Goal: Task Accomplishment & Management: Manage account settings

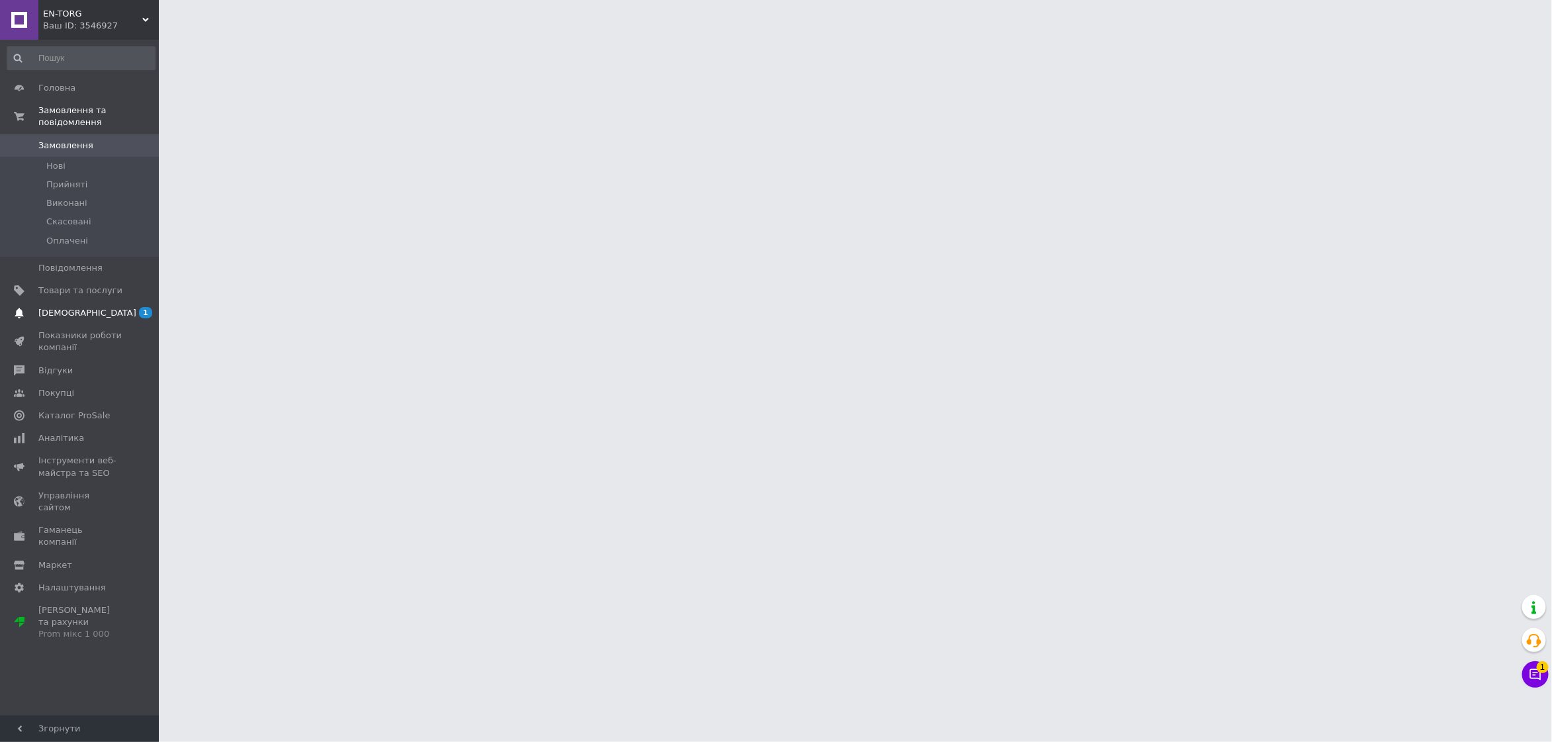
click at [105, 307] on span "[DEMOGRAPHIC_DATA]" at bounding box center [80, 313] width 84 height 12
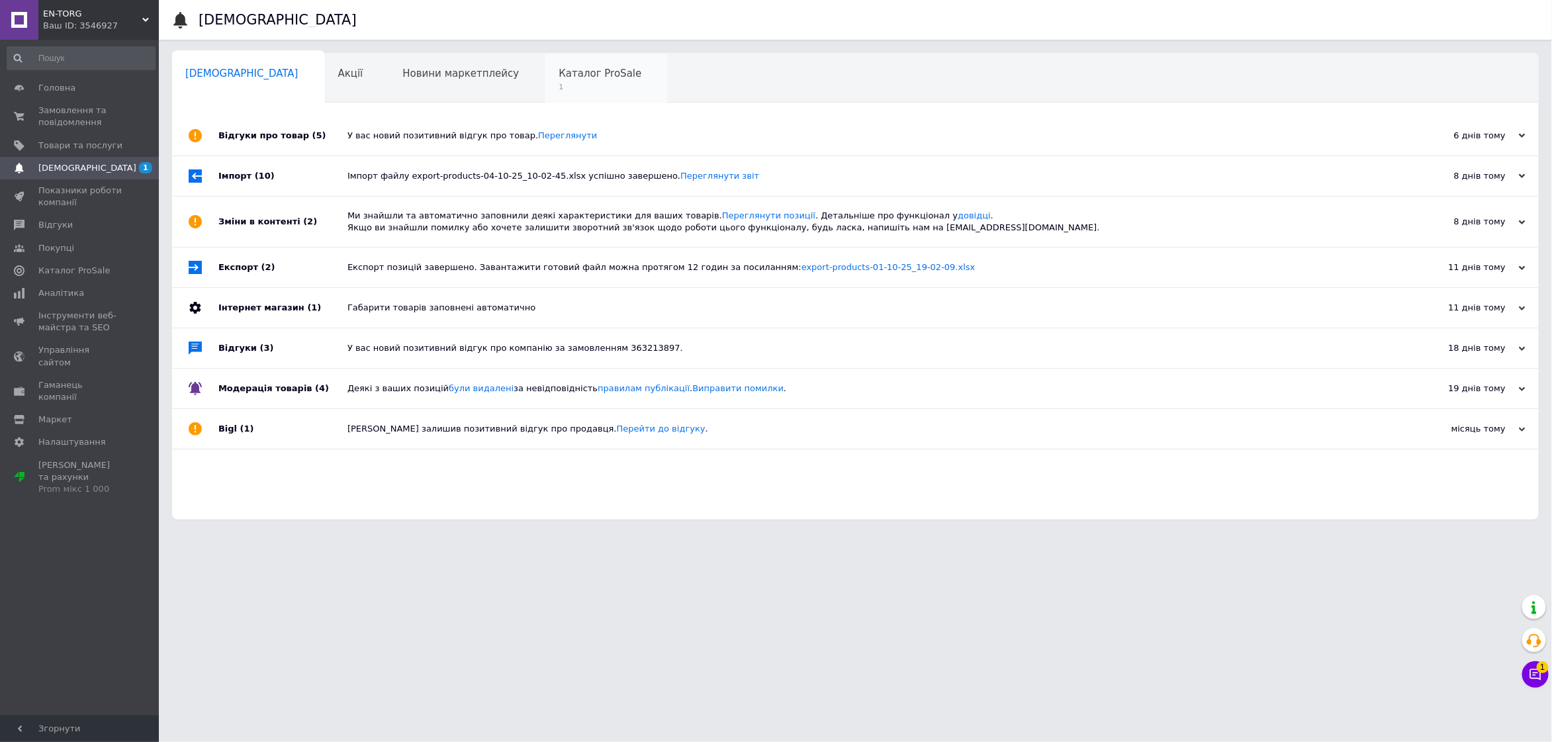
click at [559, 84] on span "1" at bounding box center [600, 87] width 83 height 10
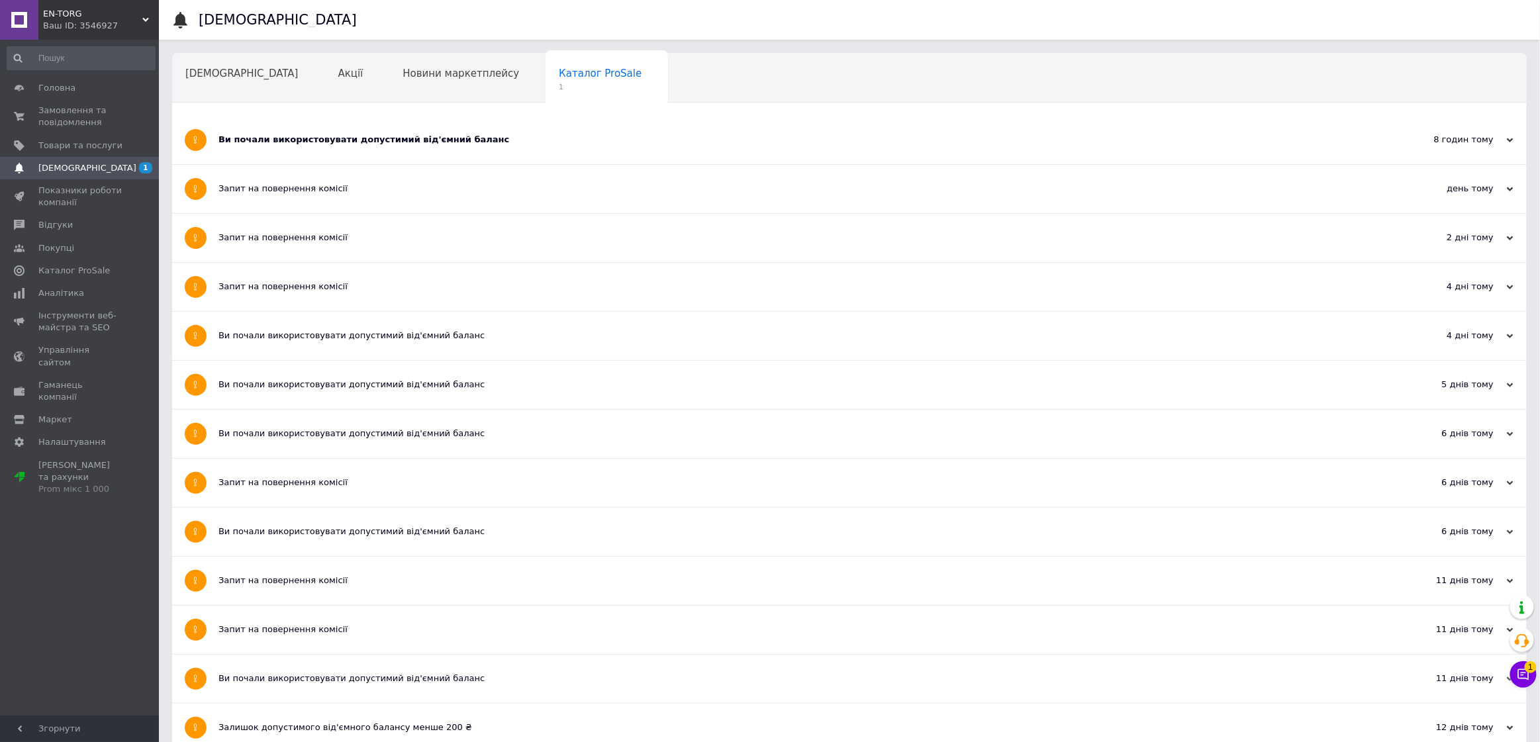
click at [350, 156] on div "Ви почали використовувати допустимий від'ємний баланс" at bounding box center [799, 140] width 1162 height 48
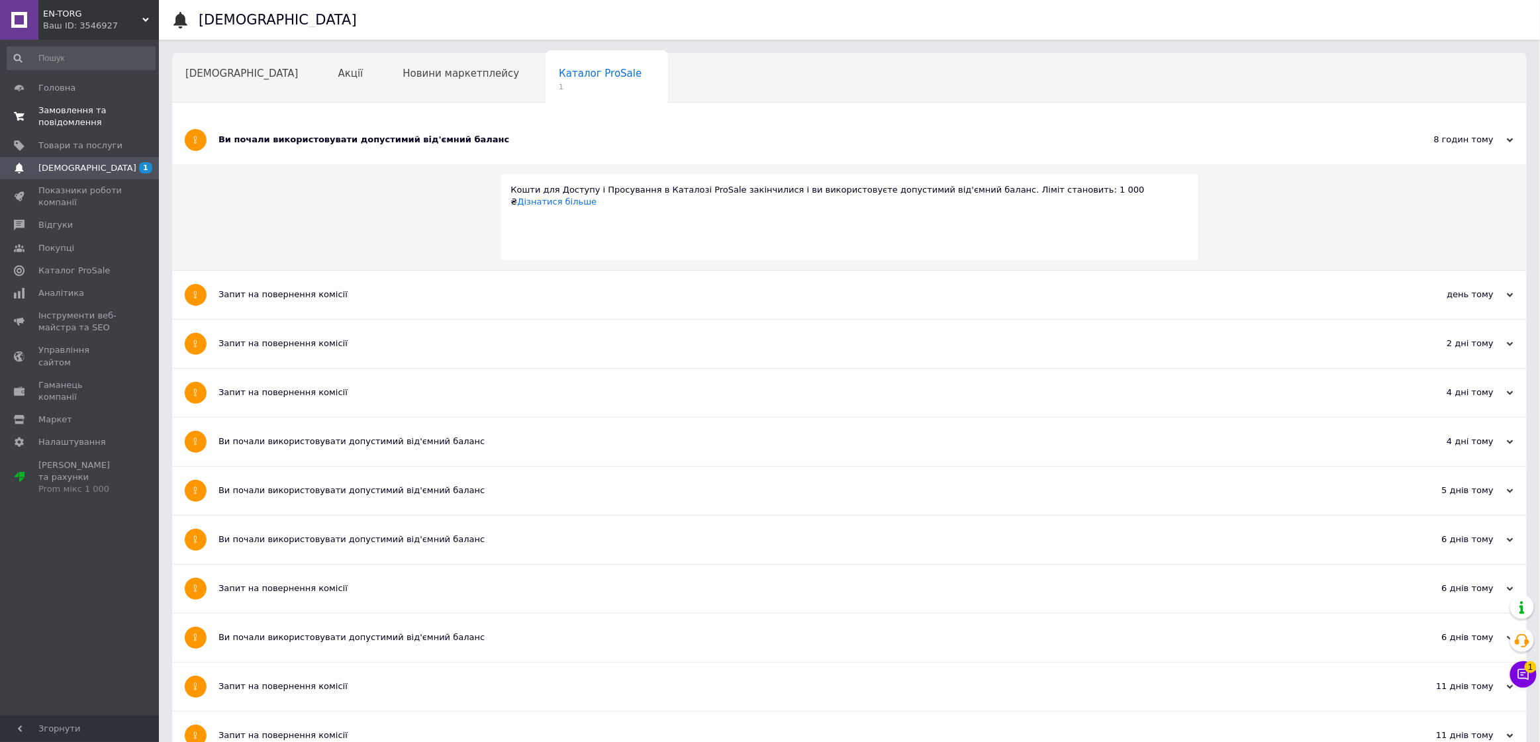
click at [81, 116] on span "Замовлення та повідомлення" at bounding box center [80, 117] width 84 height 24
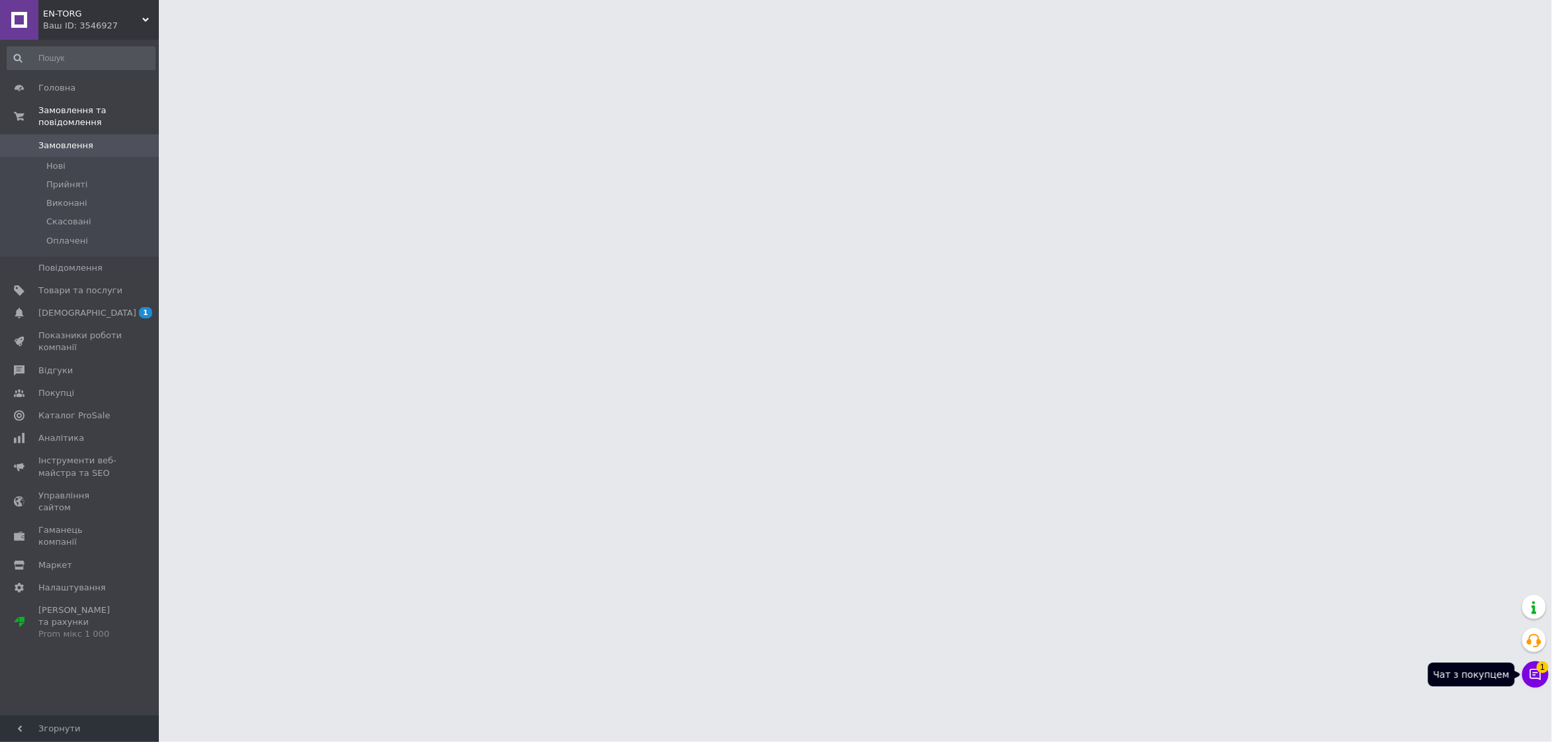
click at [1535, 675] on icon at bounding box center [1535, 674] width 11 height 11
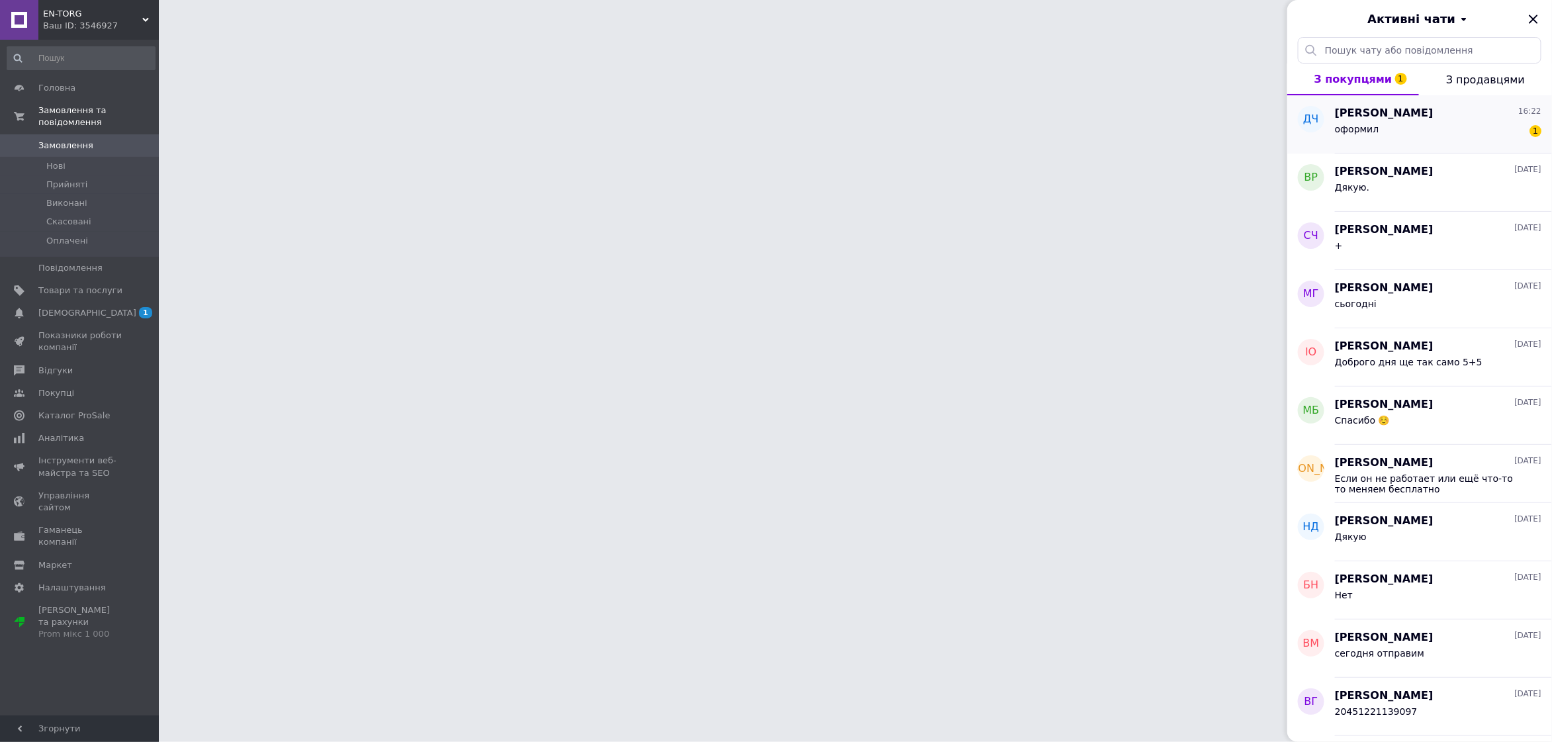
click at [1409, 127] on div "оформил 1" at bounding box center [1438, 131] width 207 height 21
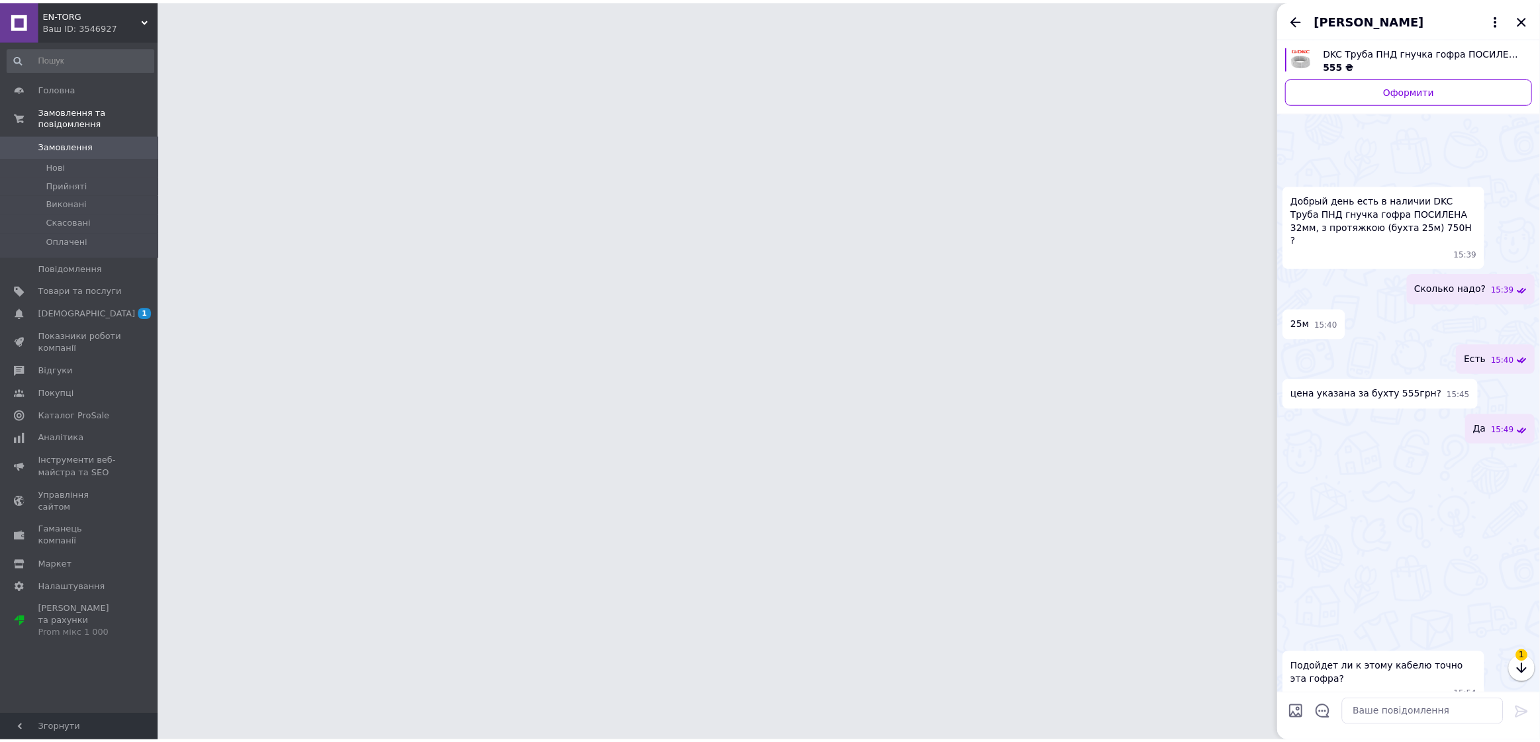
scroll to position [115, 0]
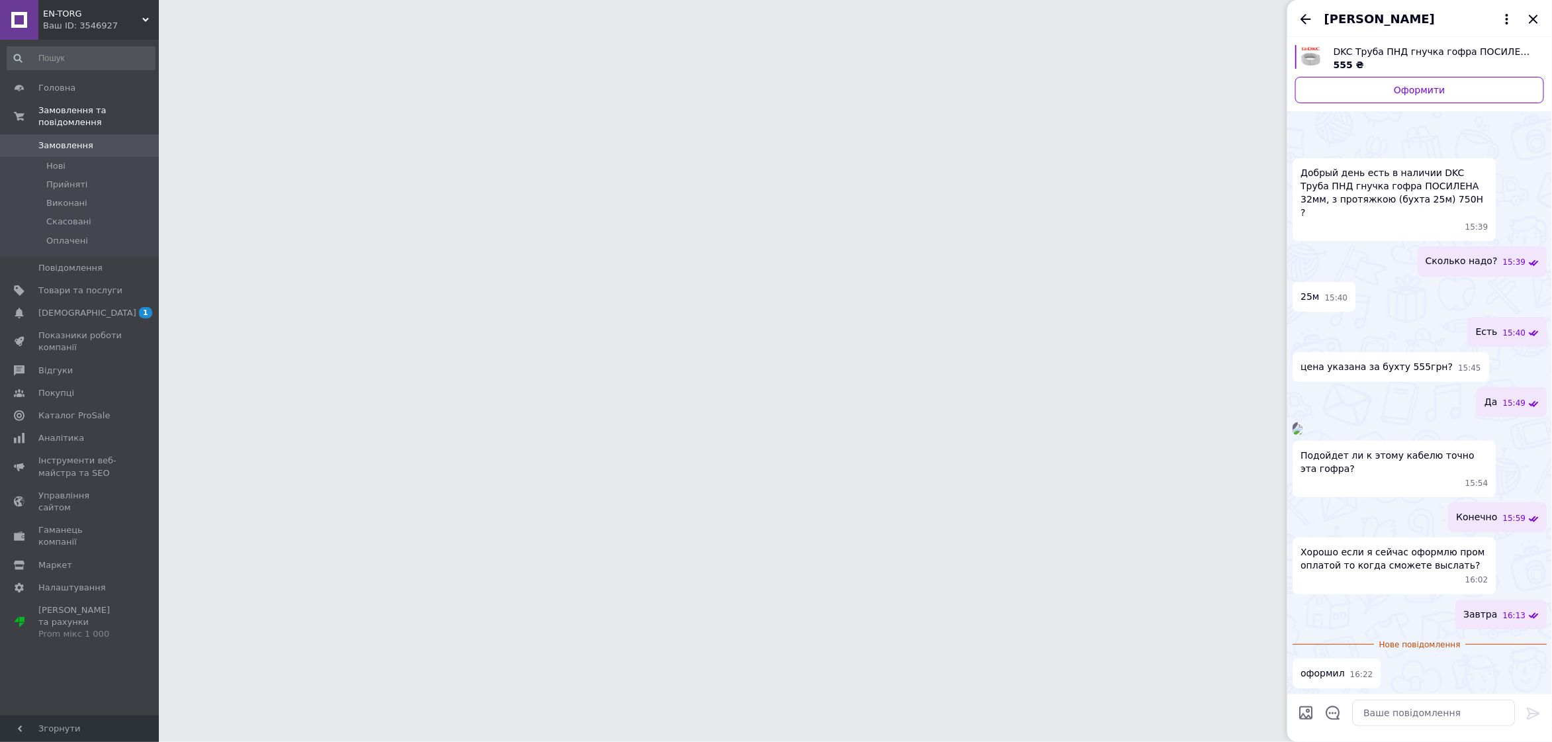
click at [41, 140] on span "Замовлення" at bounding box center [65, 146] width 55 height 12
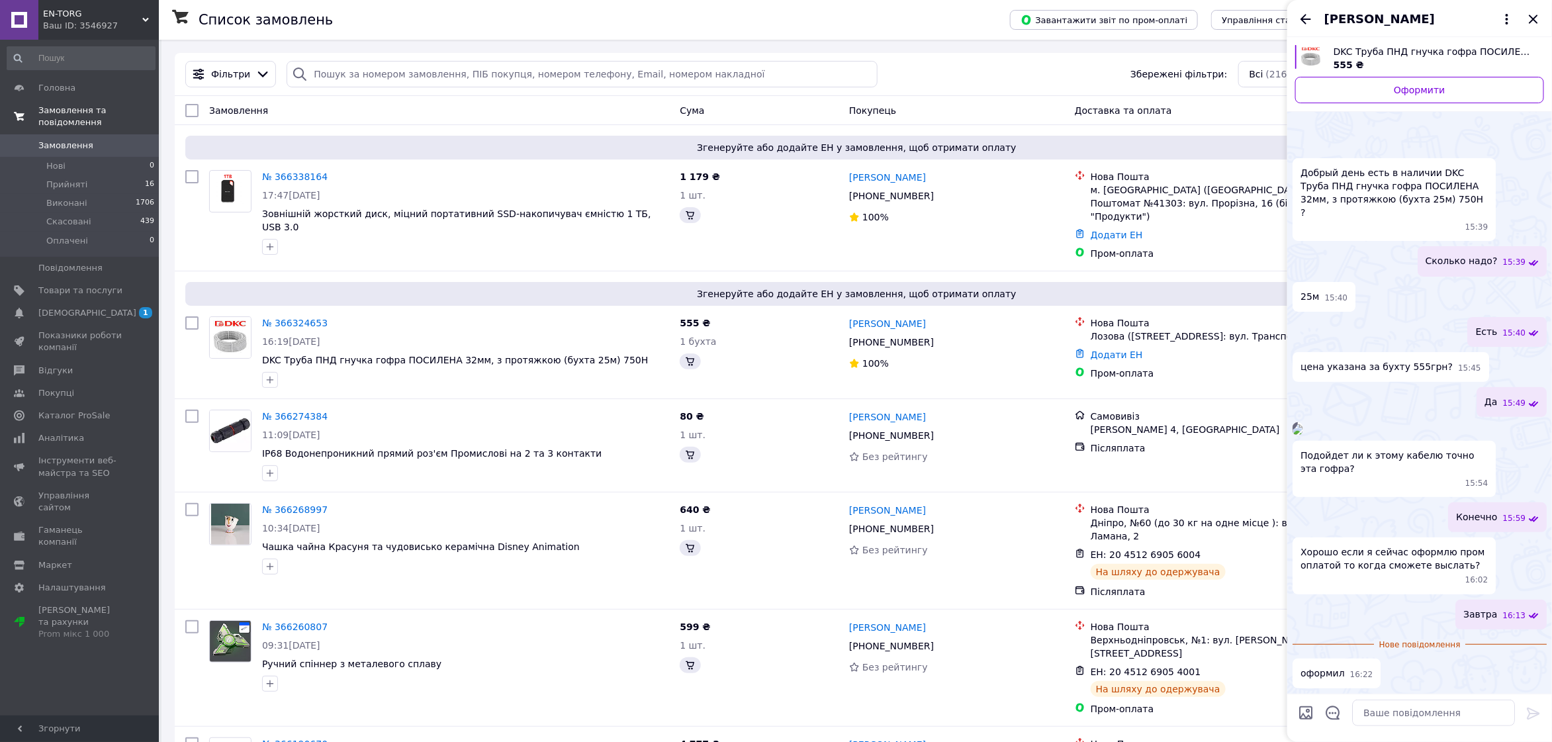
click at [62, 117] on link "Замовлення та повідомлення" at bounding box center [81, 116] width 162 height 34
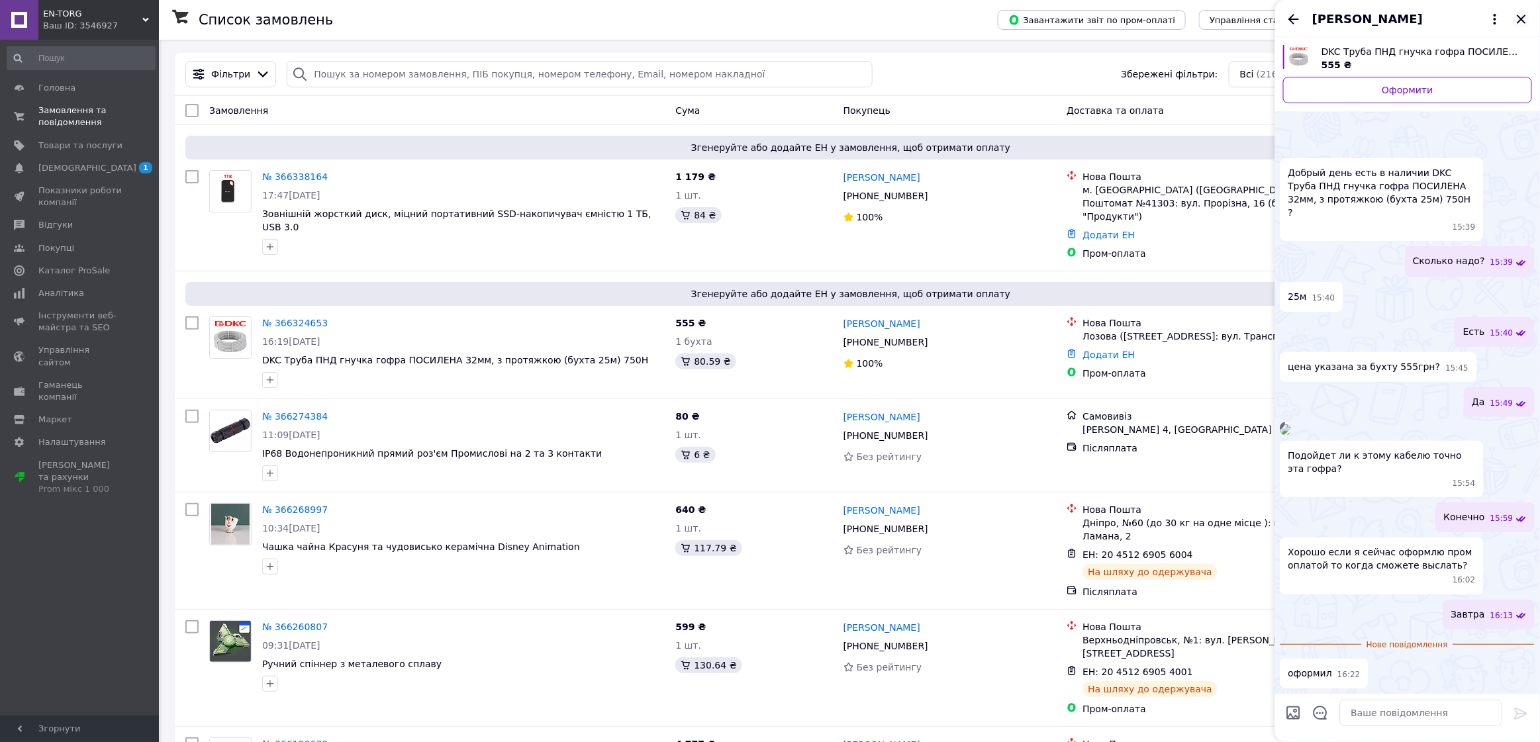
click at [1523, 21] on icon "Закрити" at bounding box center [1521, 19] width 9 height 9
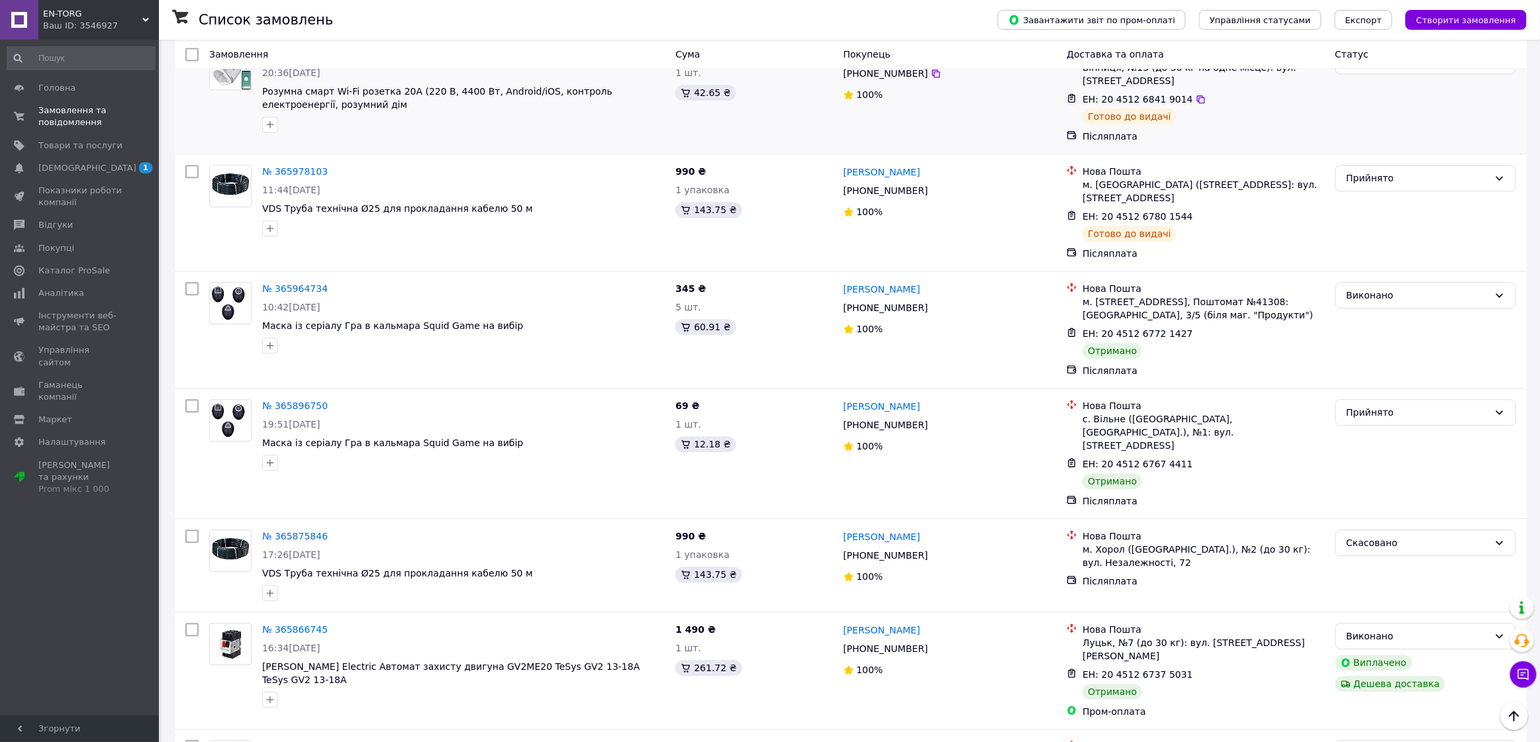
scroll to position [1489, 0]
click at [1368, 404] on div "Прийнято" at bounding box center [1417, 411] width 142 height 15
click at [1377, 350] on li "Виконано" at bounding box center [1426, 350] width 180 height 24
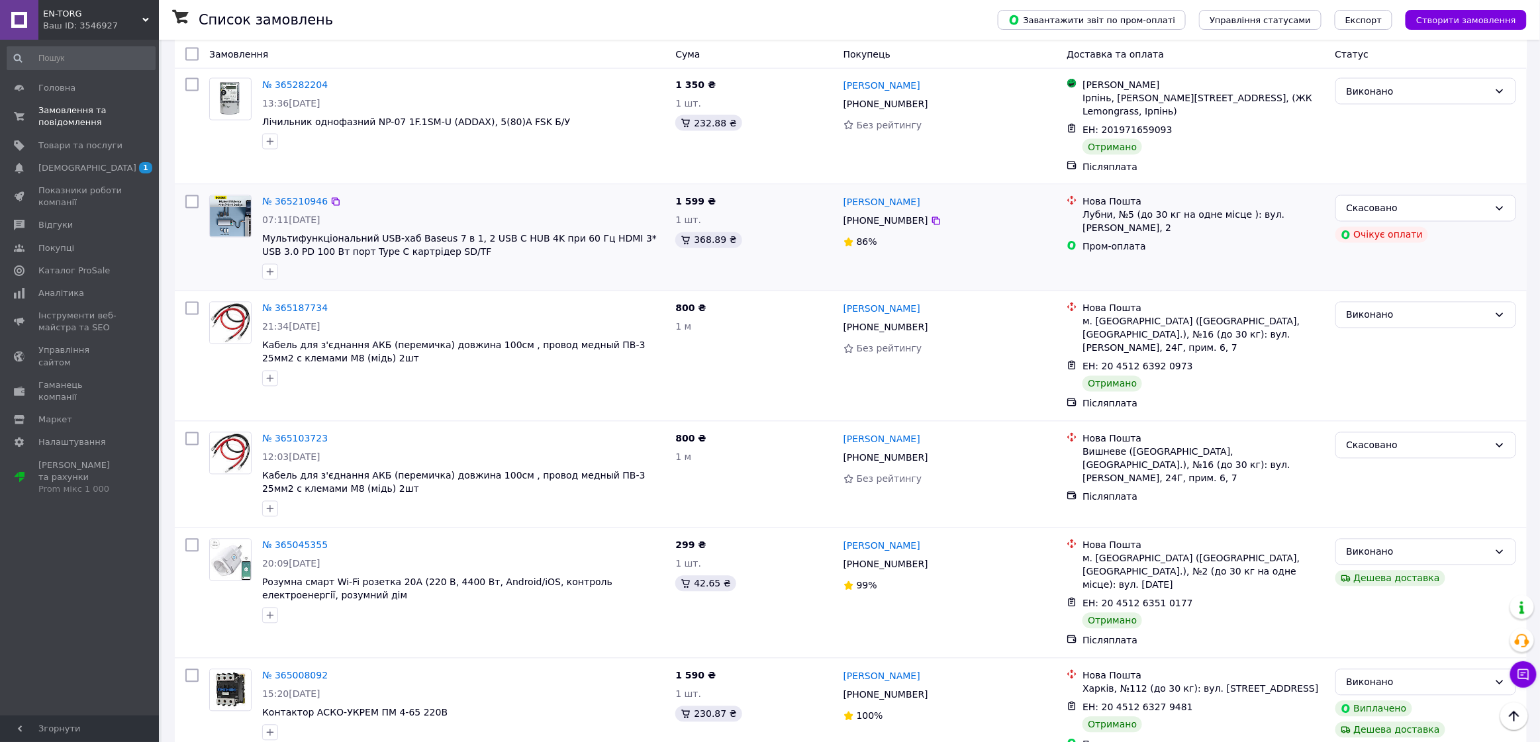
scroll to position [3557, 0]
click at [144, 15] on div "EN-TORG Ваш ID: 3546927" at bounding box center [98, 20] width 120 height 40
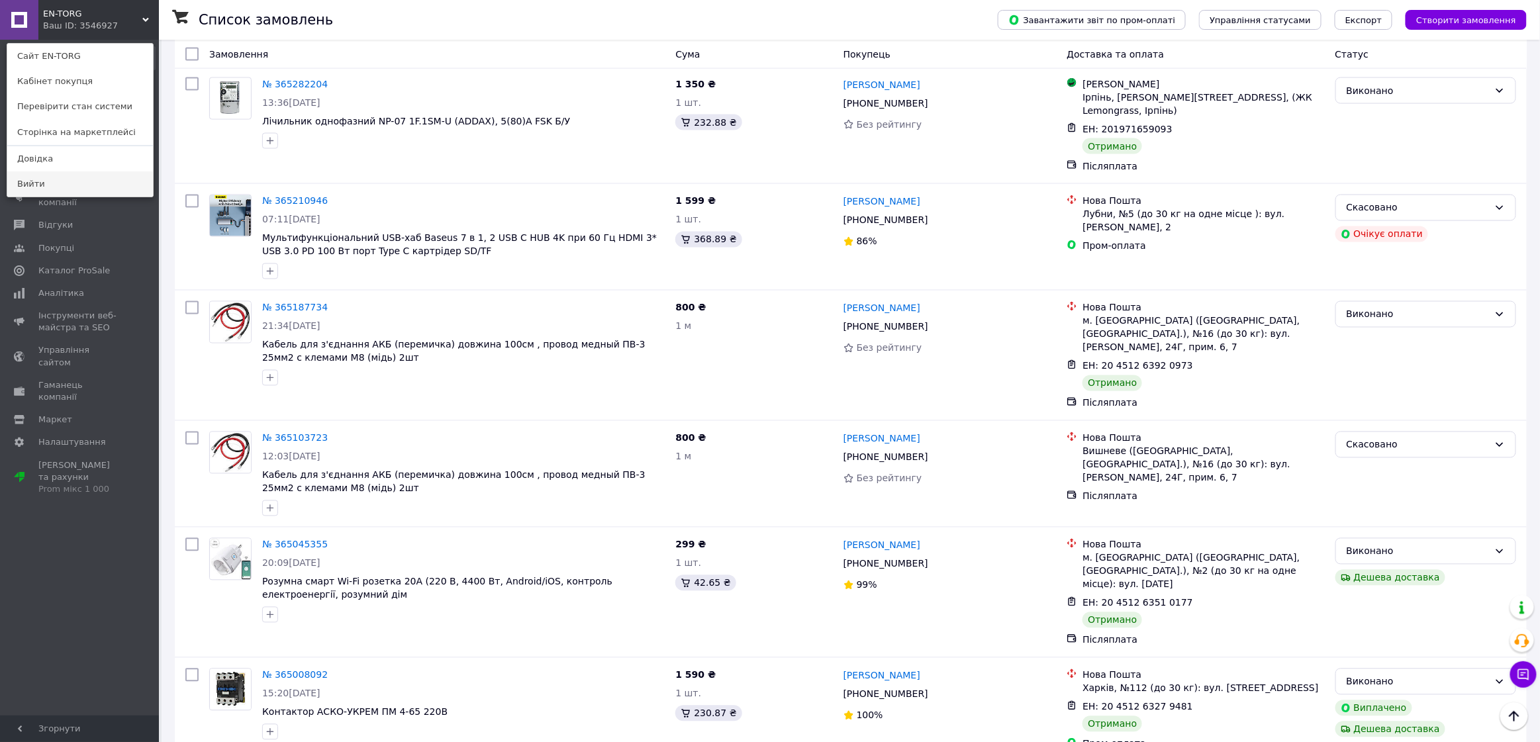
click at [76, 184] on link "Вийти" at bounding box center [80, 183] width 146 height 25
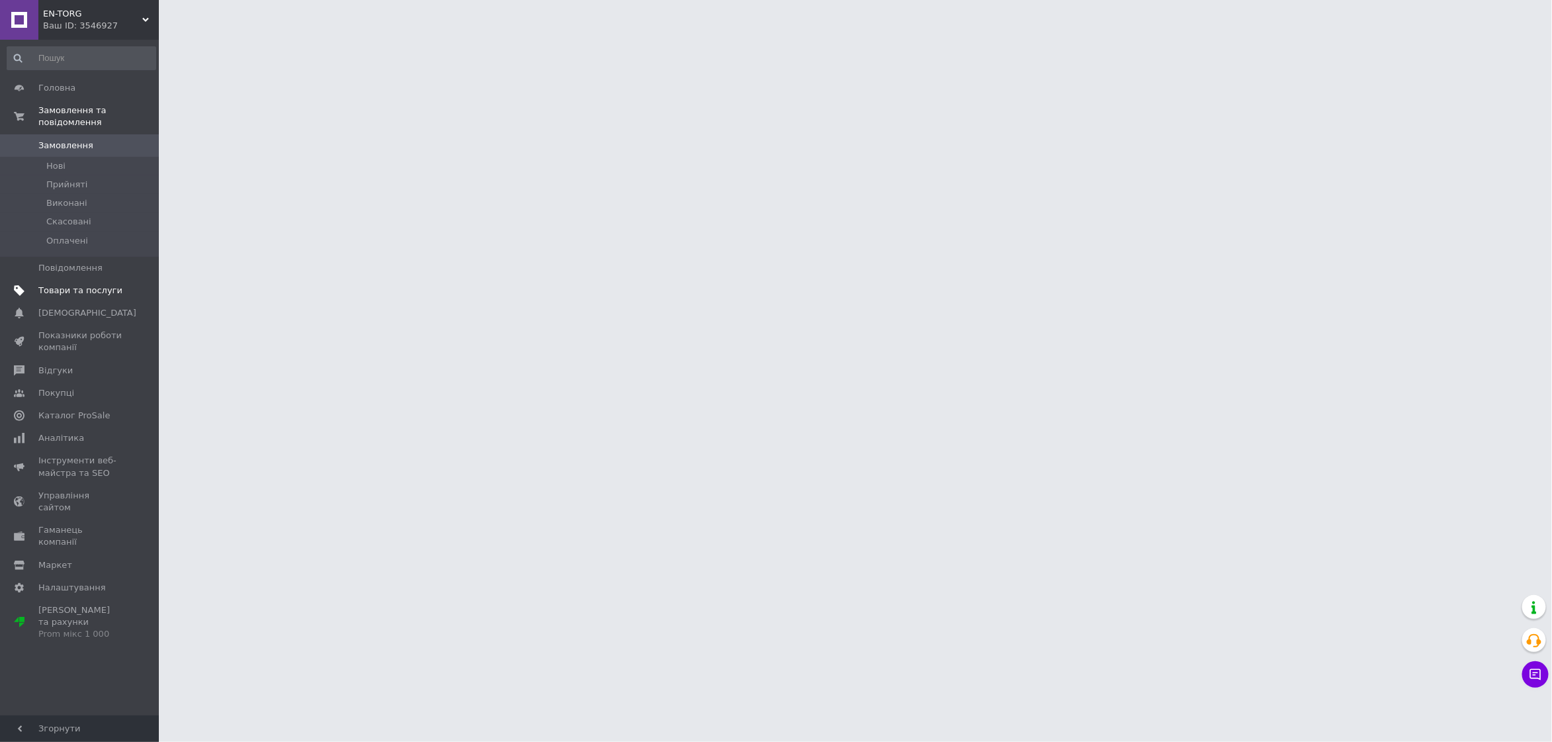
click at [96, 285] on span "Товари та послуги" at bounding box center [80, 291] width 84 height 12
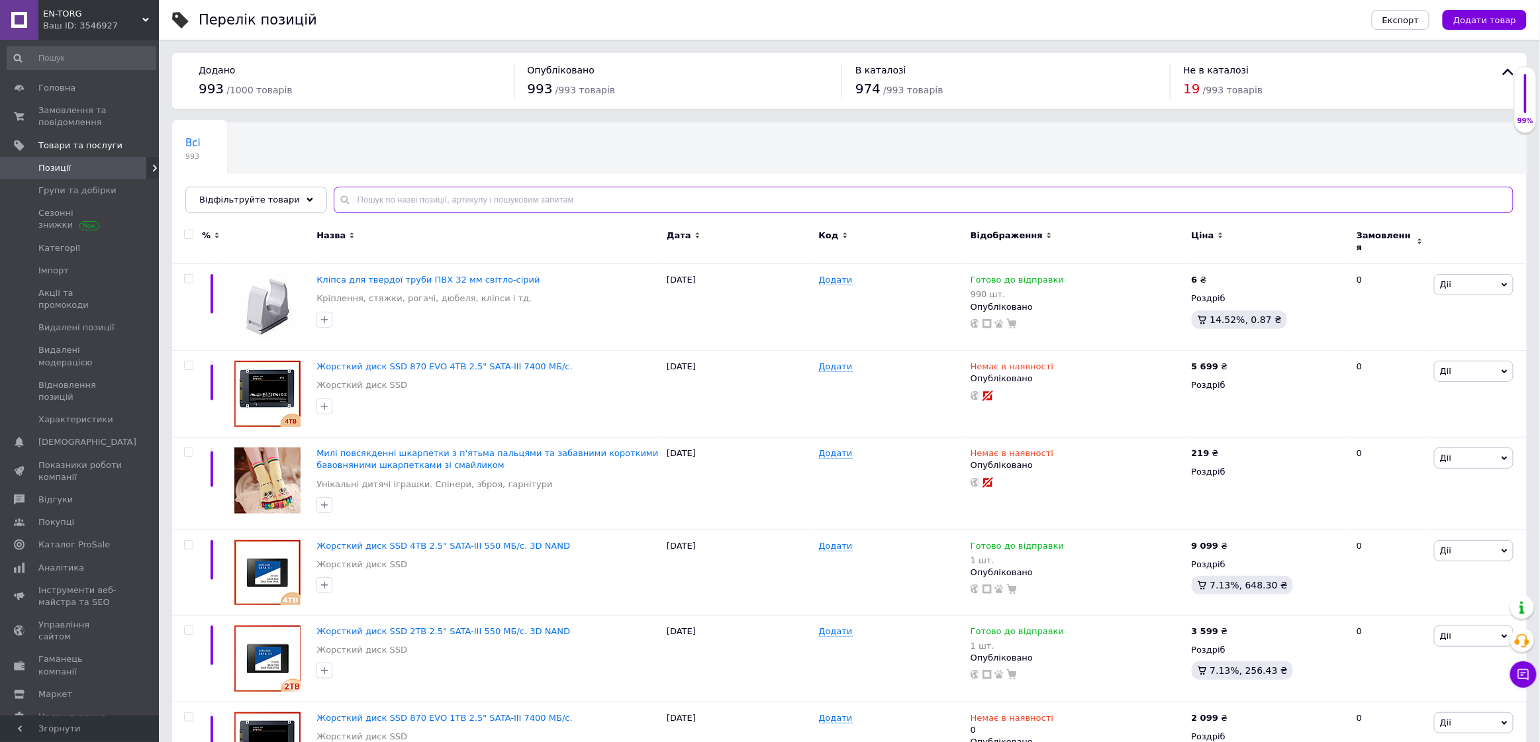
click at [426, 201] on input "text" at bounding box center [924, 200] width 1180 height 26
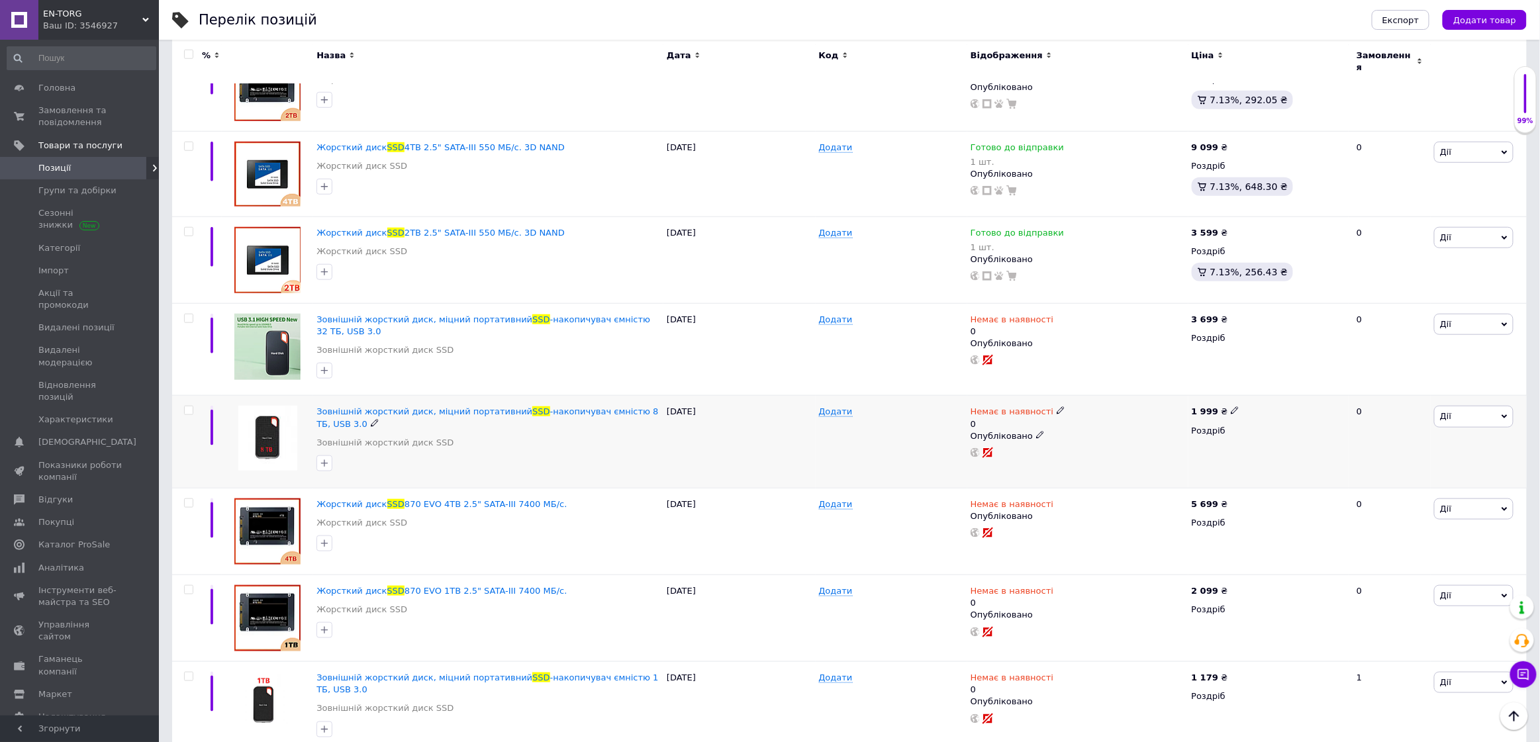
scroll to position [509, 0]
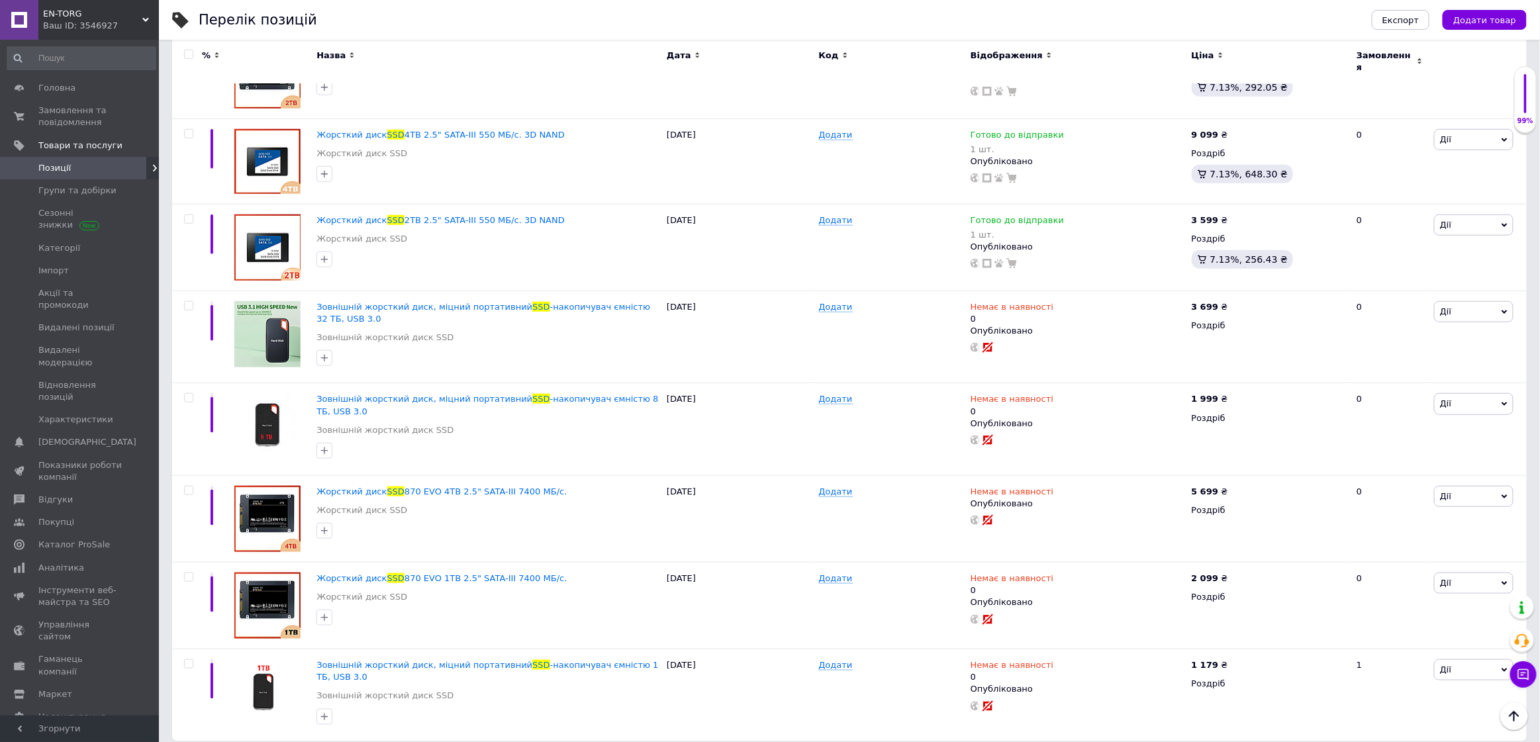
type input "ssd"
click at [142, 19] on icon at bounding box center [145, 20] width 7 height 7
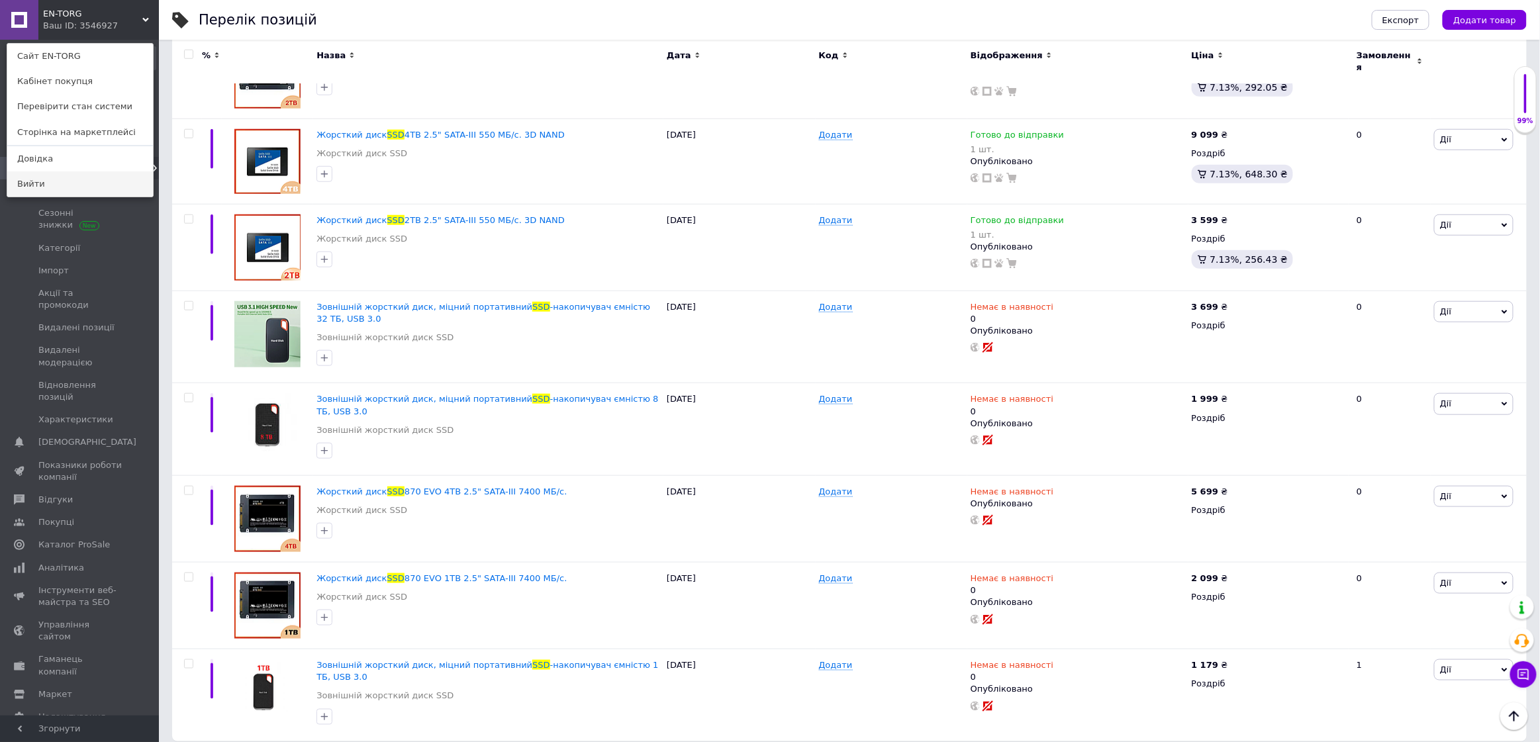
click at [86, 187] on link "Вийти" at bounding box center [80, 183] width 146 height 25
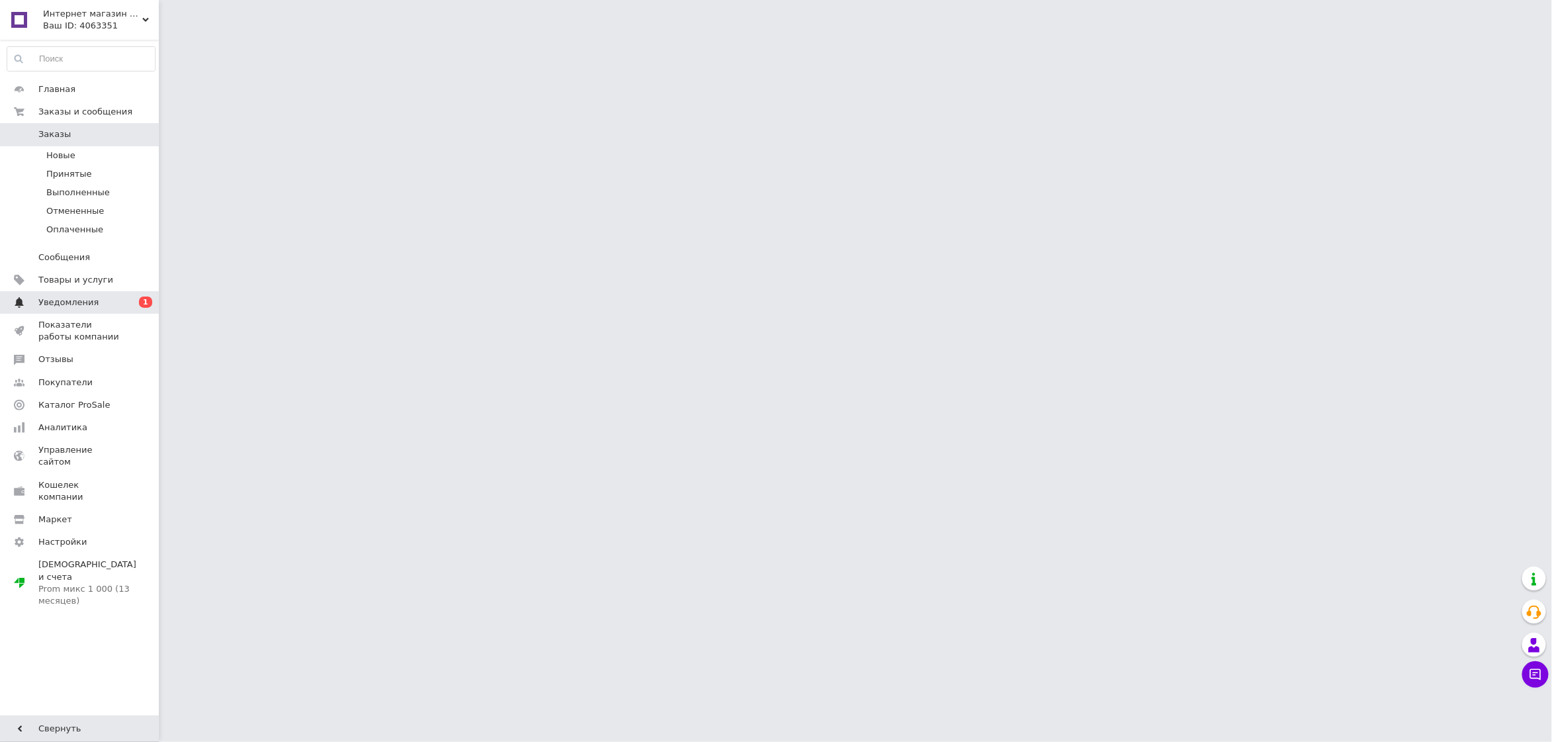
click at [91, 308] on link "Уведомления 0 1" at bounding box center [81, 302] width 162 height 23
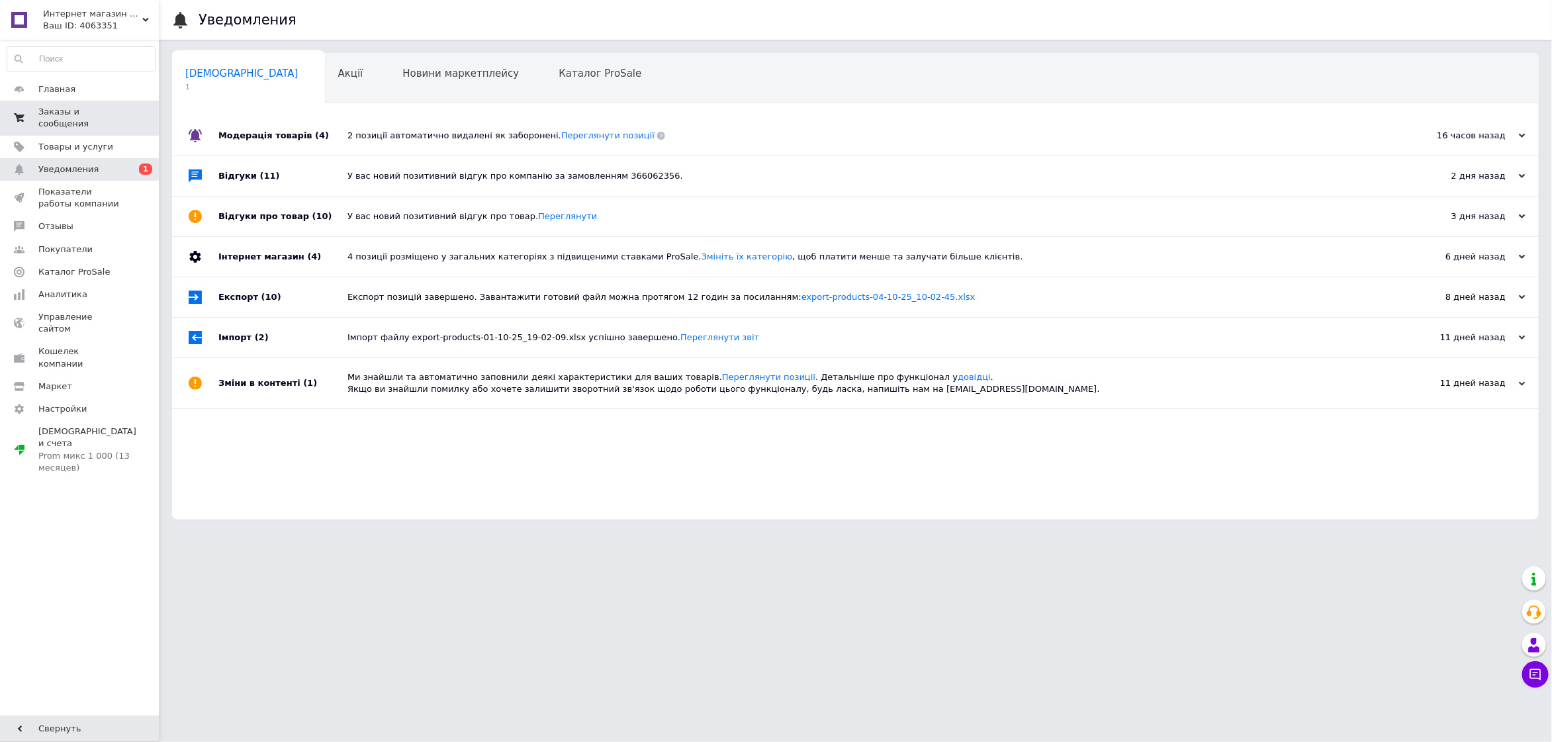
click at [119, 105] on link "Заказы и сообщения 0 0" at bounding box center [81, 118] width 162 height 34
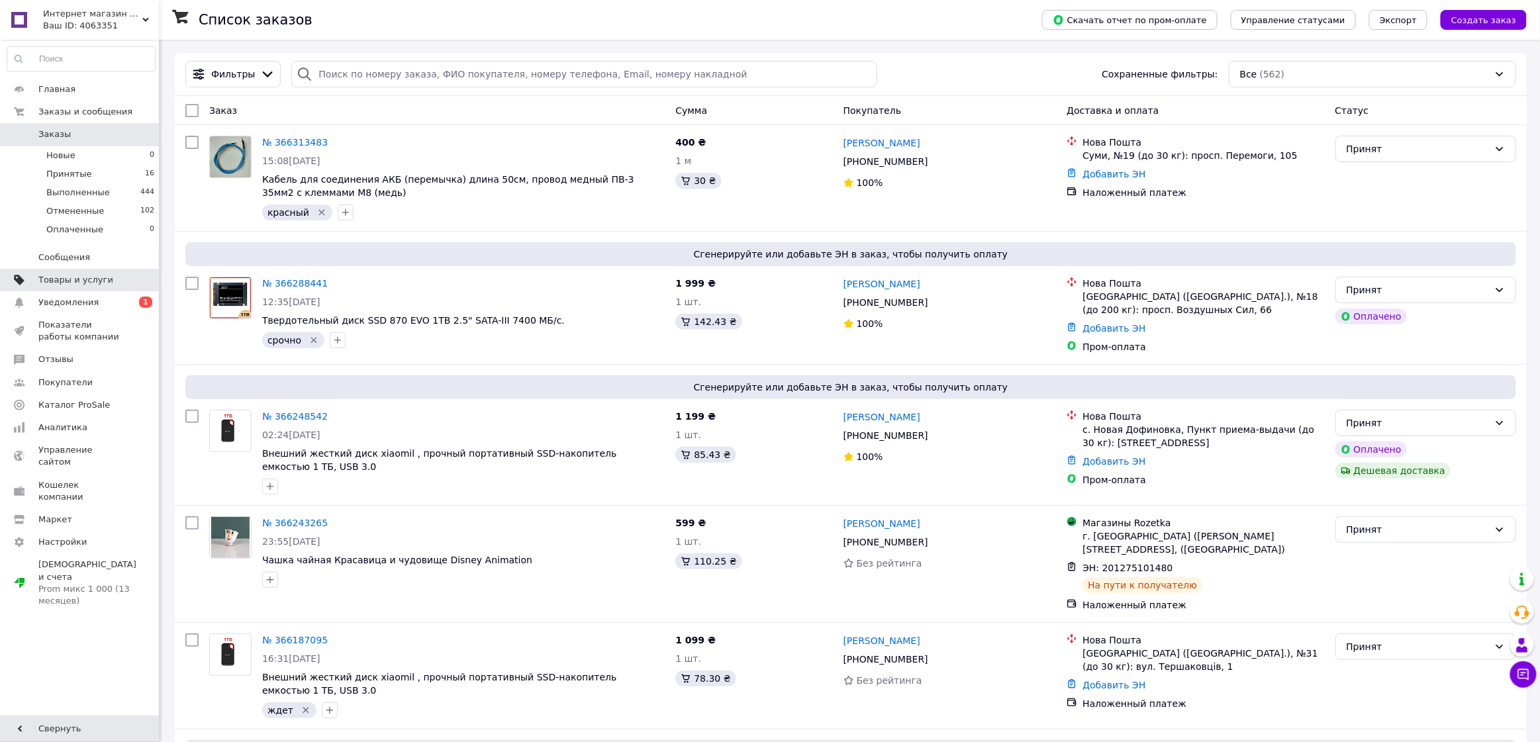
click at [87, 277] on span "Товары и услуги" at bounding box center [75, 280] width 75 height 12
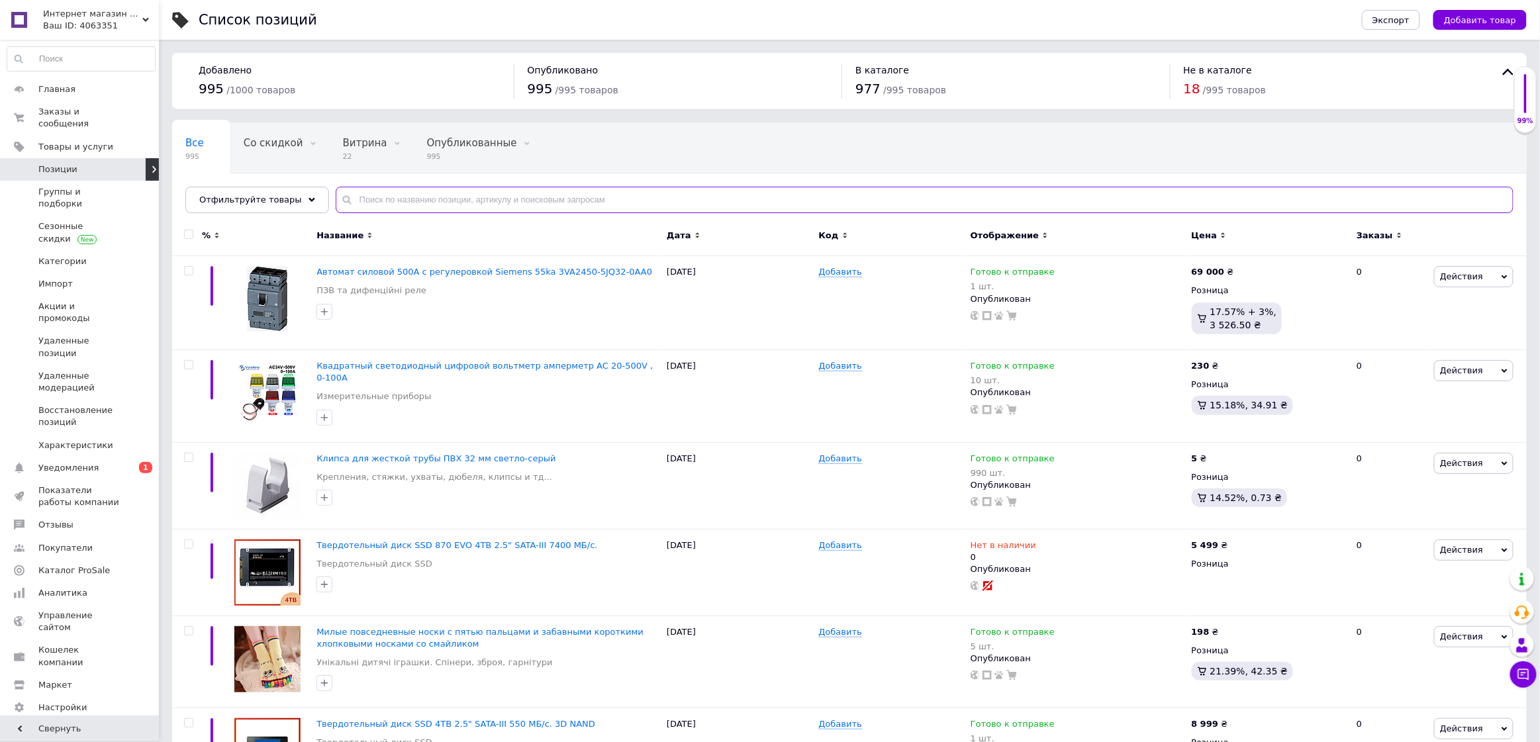
click at [531, 195] on input "text" at bounding box center [925, 200] width 1178 height 26
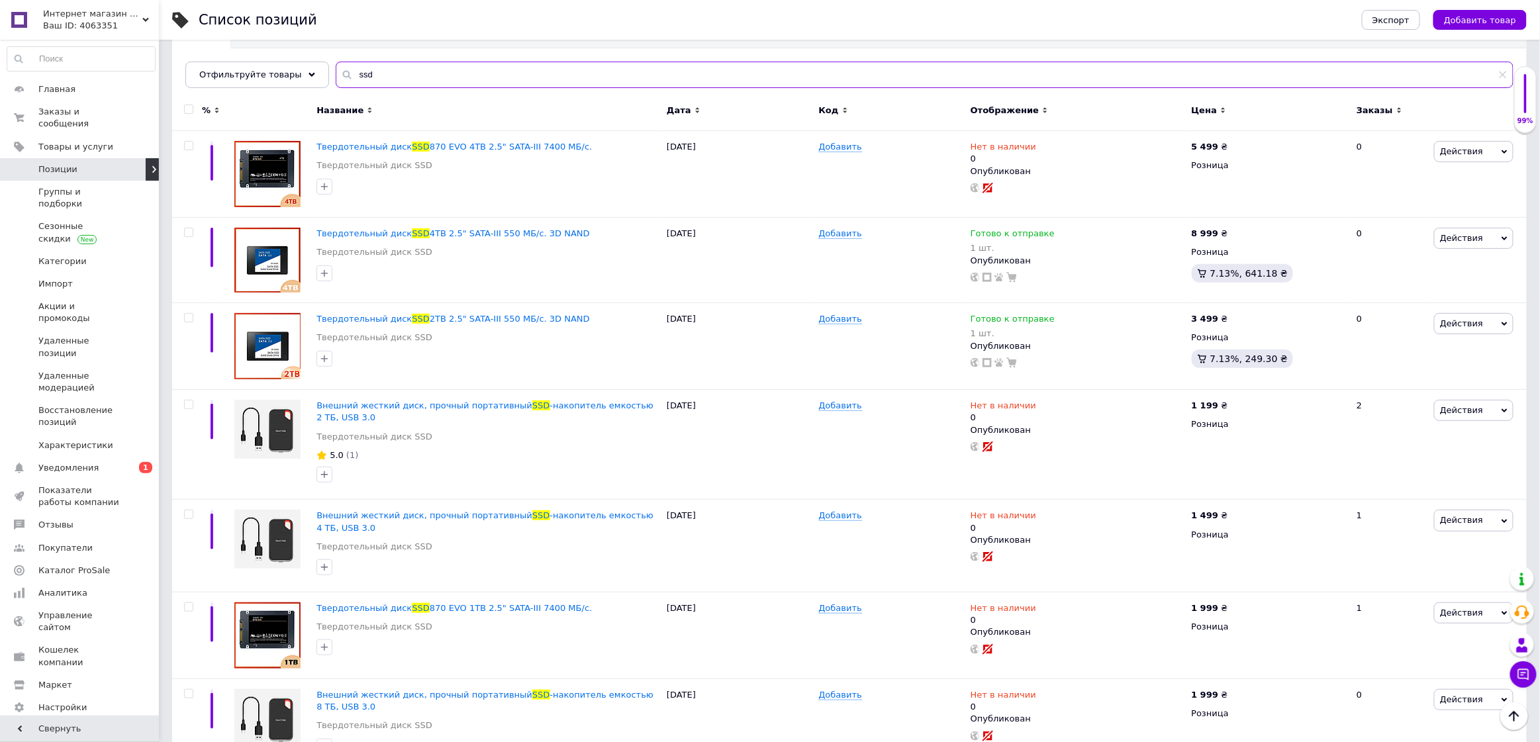
scroll to position [21, 0]
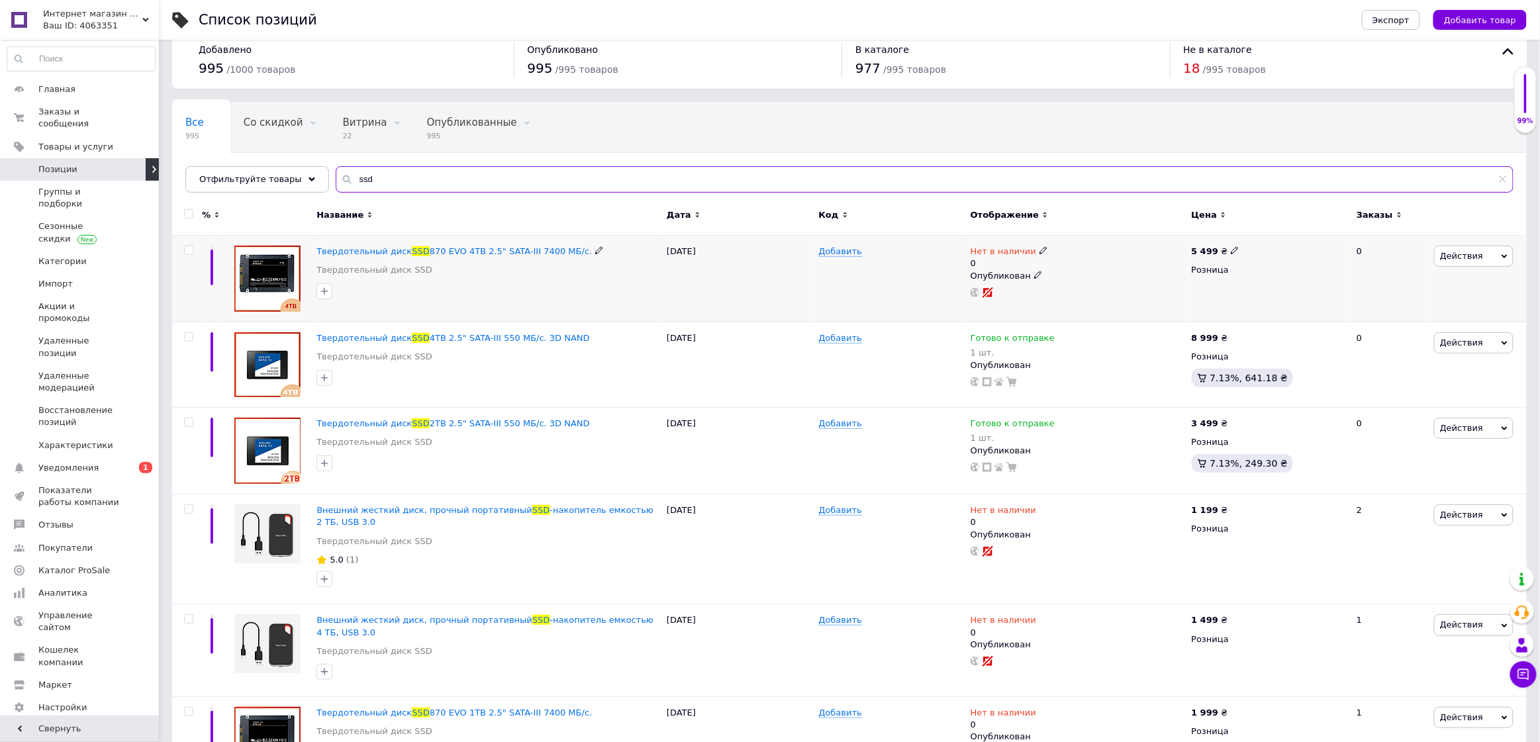
type input "ssd"
click at [1039, 250] on icon at bounding box center [1043, 250] width 8 height 8
click at [1096, 301] on li "Готово к отправке" at bounding box center [1115, 305] width 126 height 19
drag, startPoint x: 1064, startPoint y: 283, endPoint x: 1050, endPoint y: 284, distance: 14.0
click at [1050, 284] on div "Наличие Готово к отправке В наличии Нет в наличии Под заказ Остатки 0 шт." at bounding box center [1134, 258] width 180 height 107
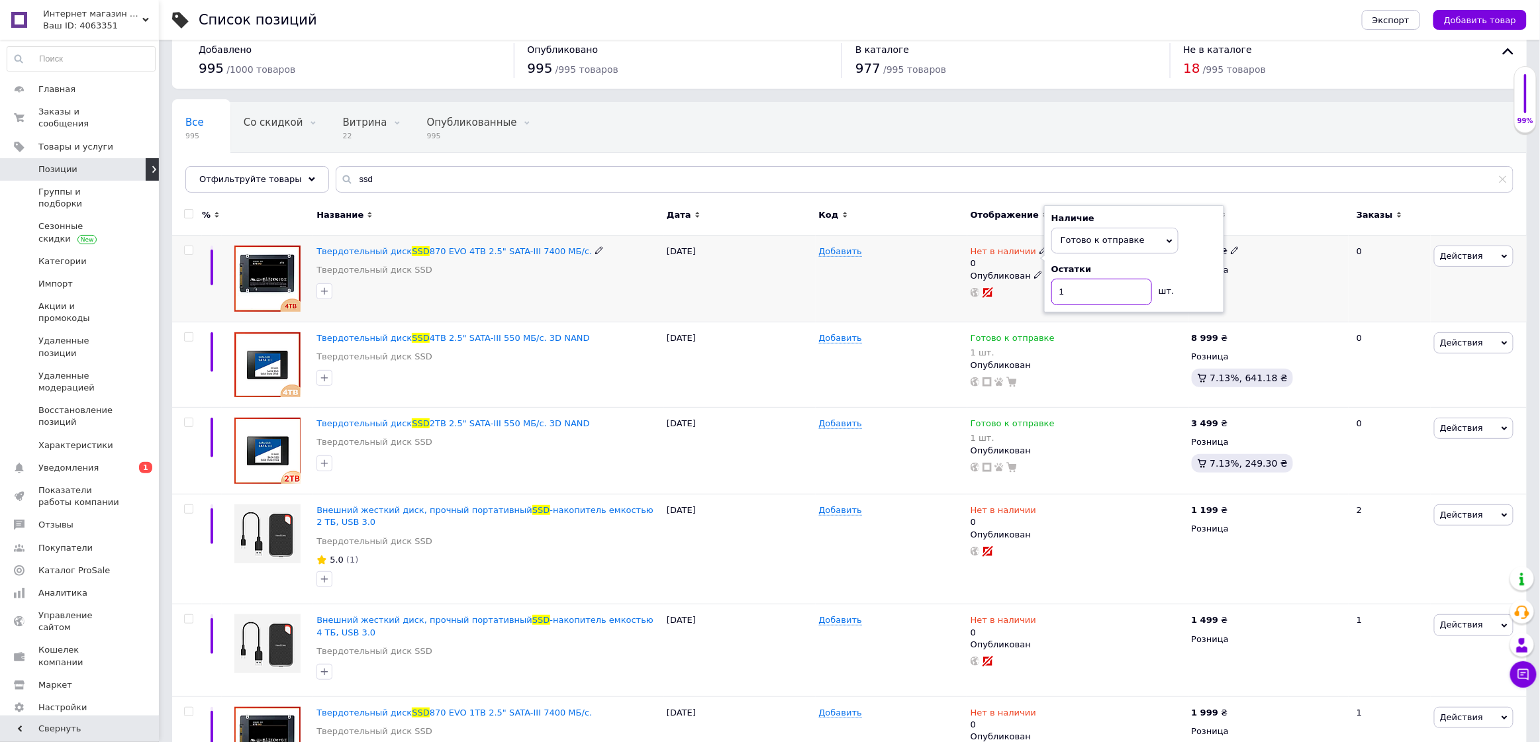
type input "1"
click at [845, 298] on div "Добавить" at bounding box center [892, 279] width 152 height 87
click at [1231, 248] on icon at bounding box center [1235, 250] width 8 height 8
click at [1261, 238] on input "5499" at bounding box center [1295, 237] width 101 height 26
type input "5699"
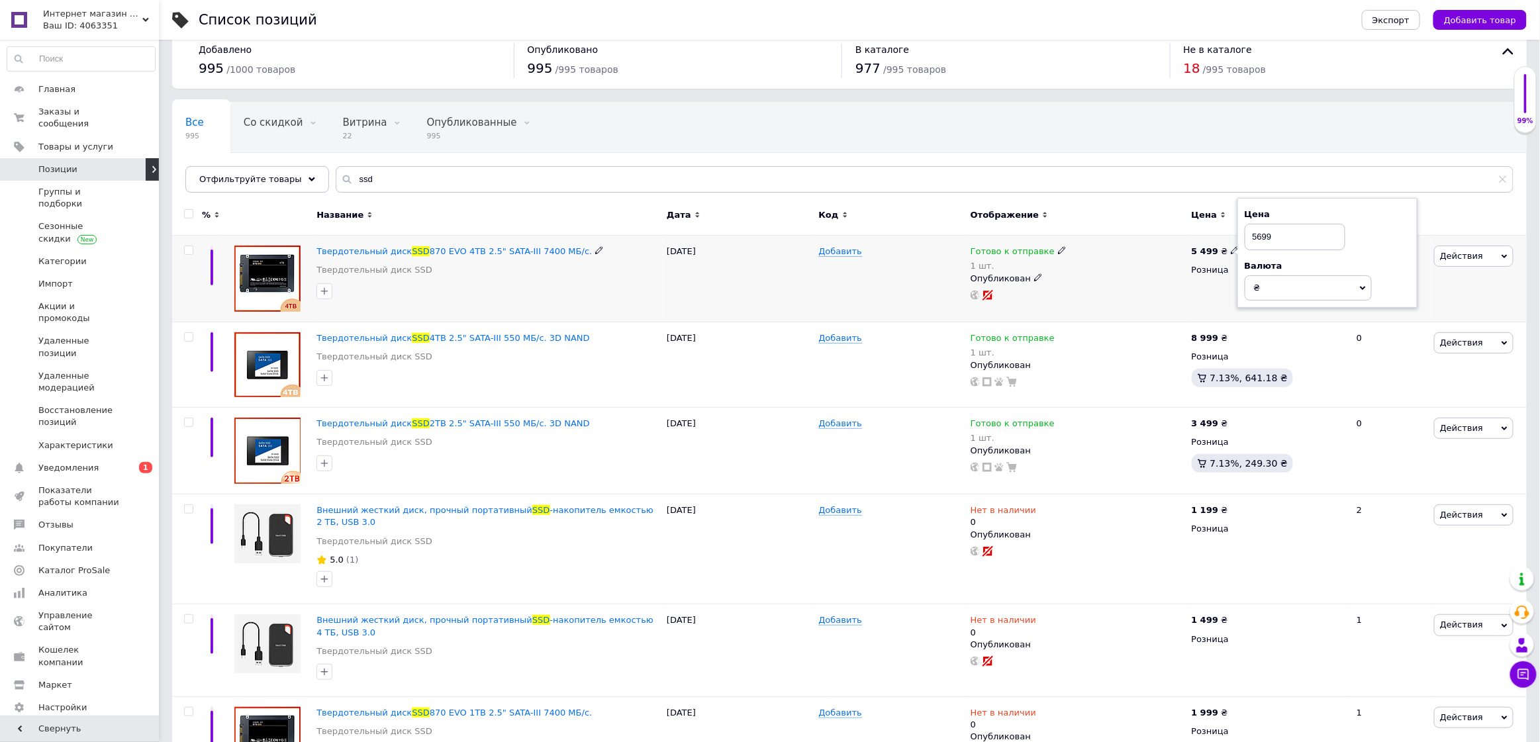
click at [1147, 273] on div "Опубликован" at bounding box center [1077, 279] width 214 height 12
click at [1231, 248] on icon at bounding box center [1235, 250] width 8 height 8
drag, startPoint x: 1258, startPoint y: 236, endPoint x: 1251, endPoint y: 236, distance: 7.3
click at [1251, 236] on input "5699" at bounding box center [1295, 237] width 101 height 26
type input "8699"
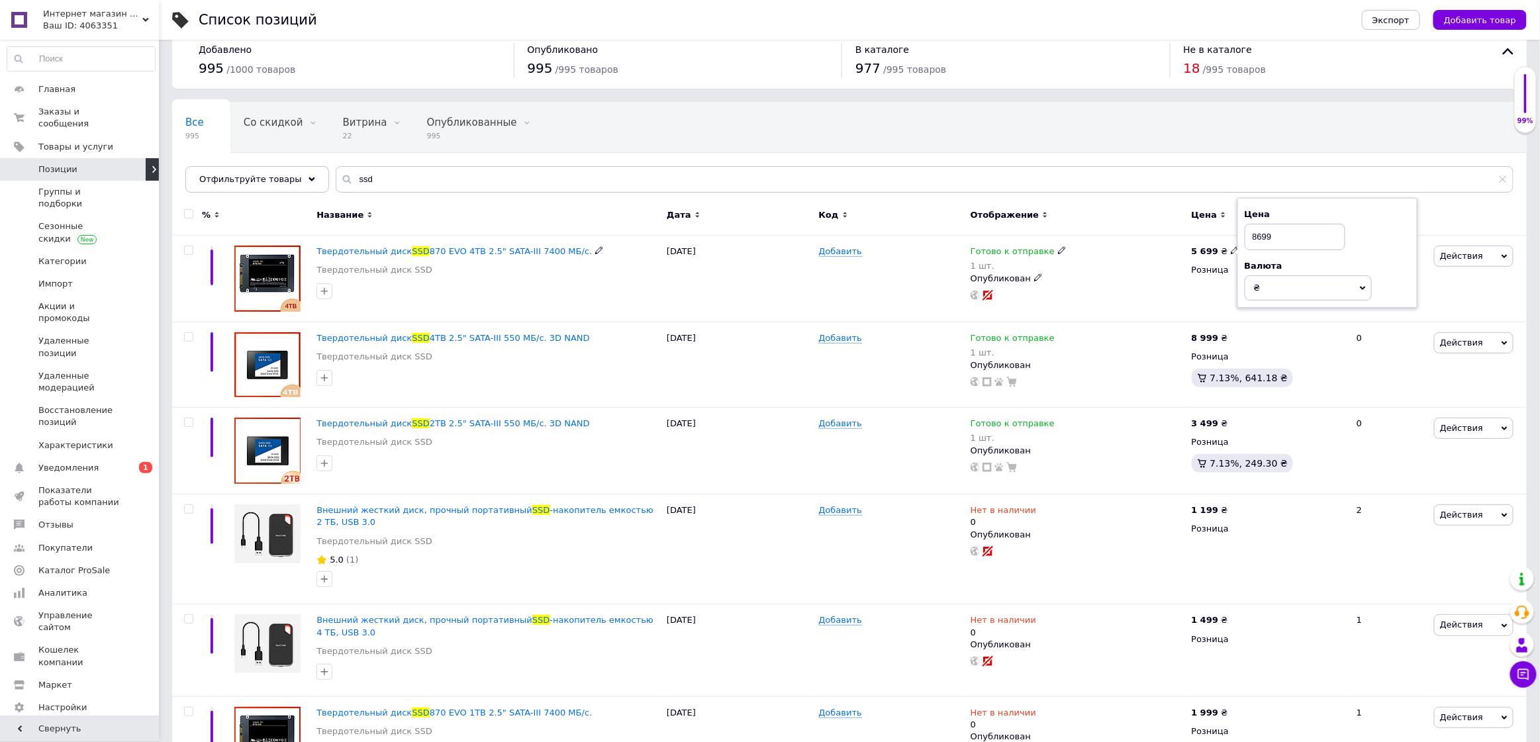
click at [1139, 283] on div "Опубликован" at bounding box center [1077, 279] width 214 height 12
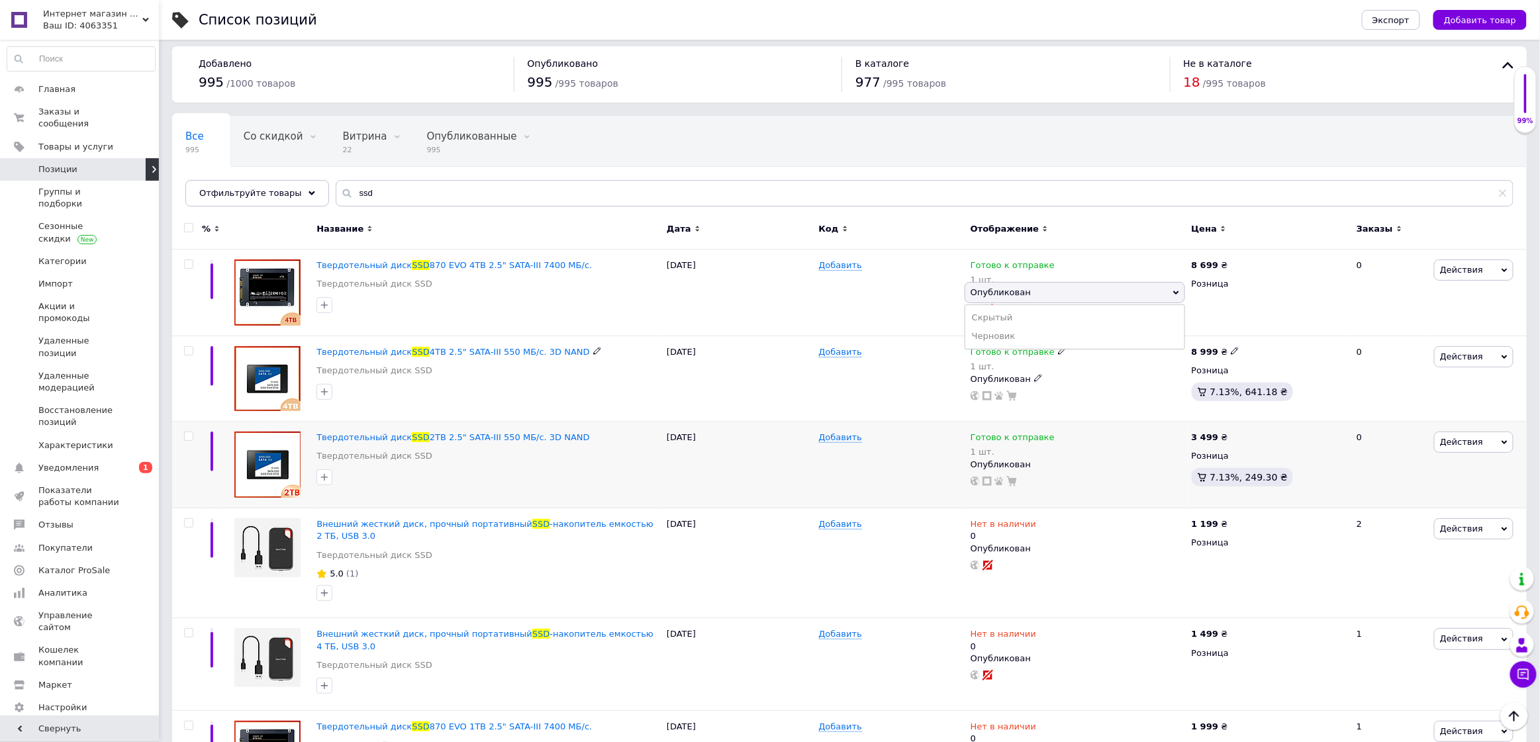
scroll to position [0, 0]
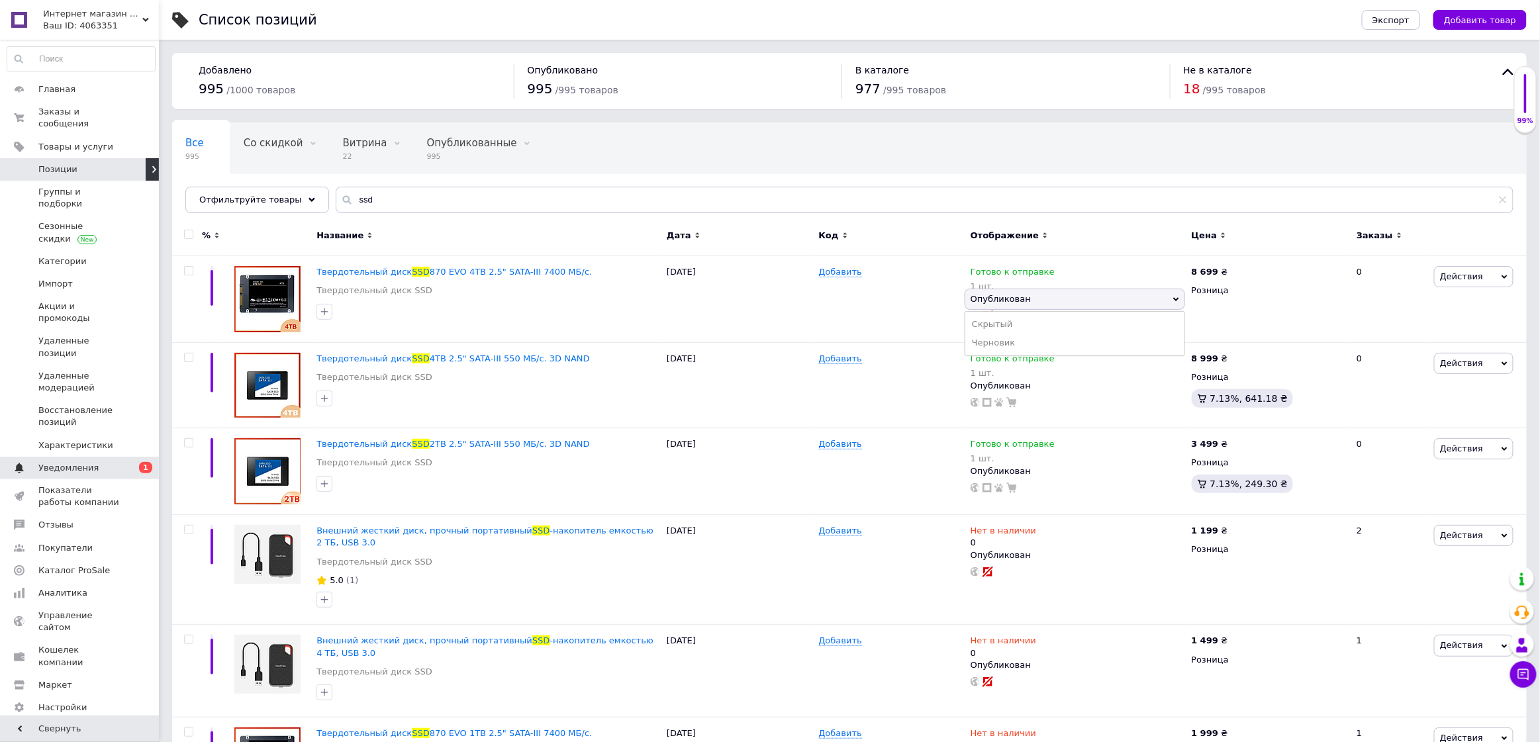
click at [77, 462] on span "Уведомления" at bounding box center [68, 468] width 60 height 12
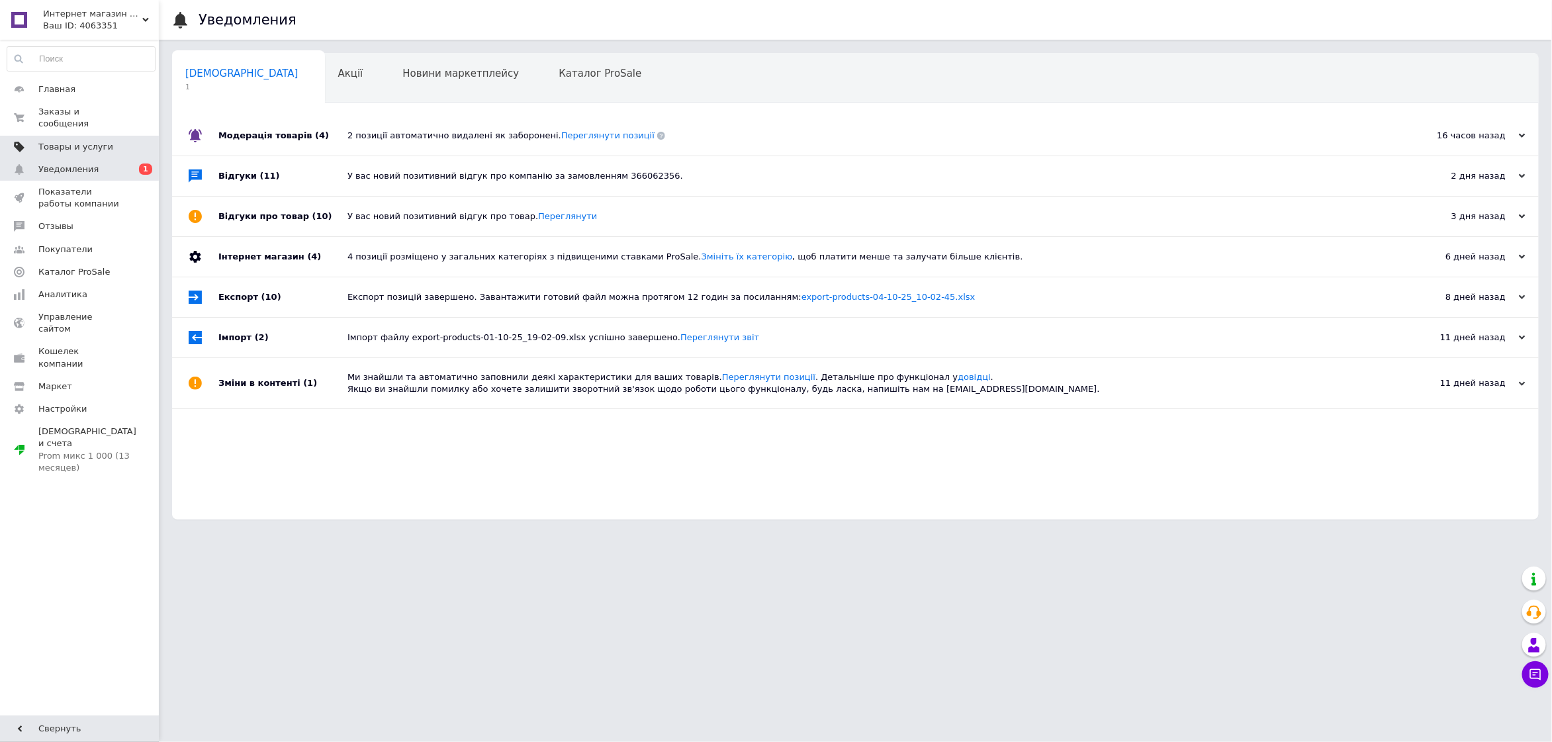
click at [101, 141] on span "Товары и услуги" at bounding box center [75, 147] width 75 height 12
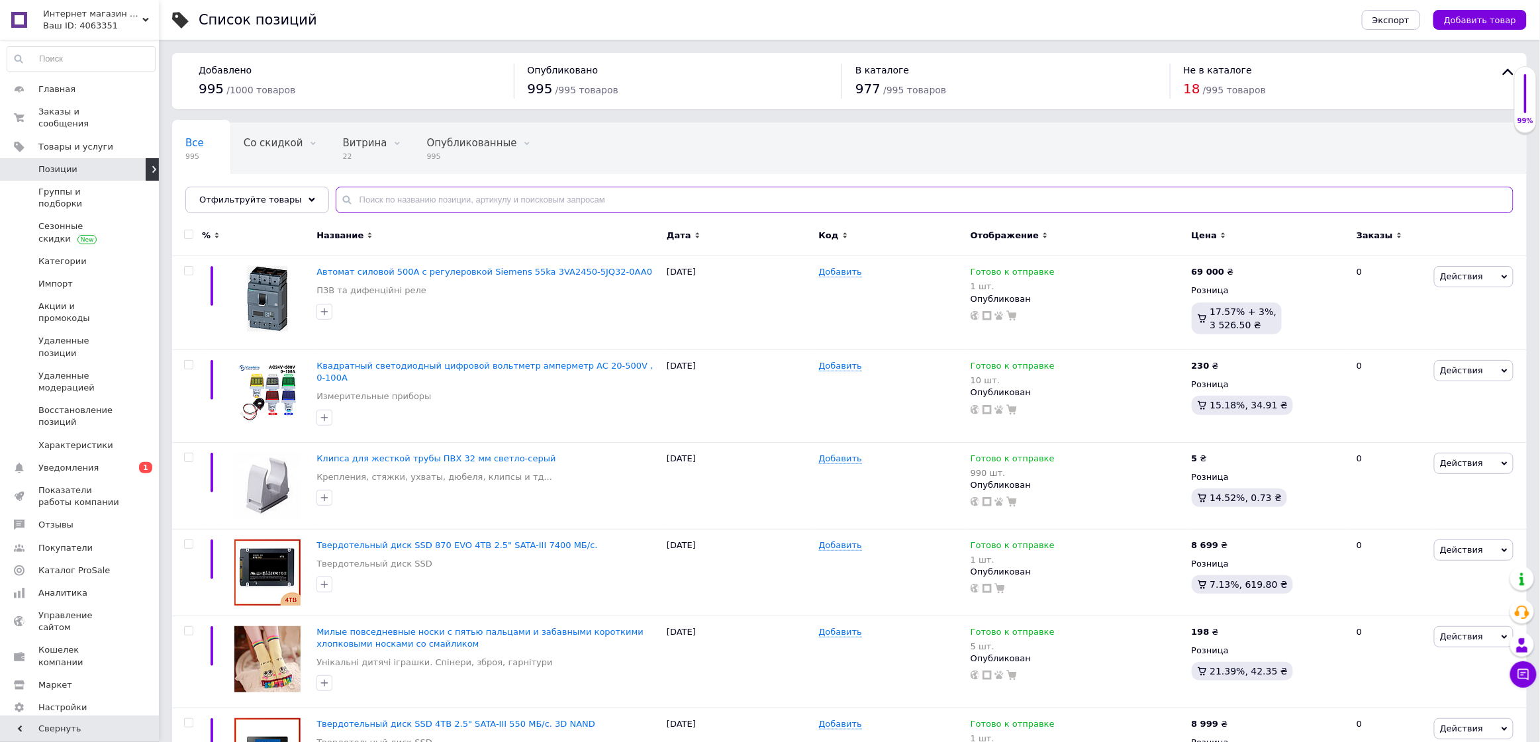
click at [519, 198] on input "text" at bounding box center [925, 200] width 1178 height 26
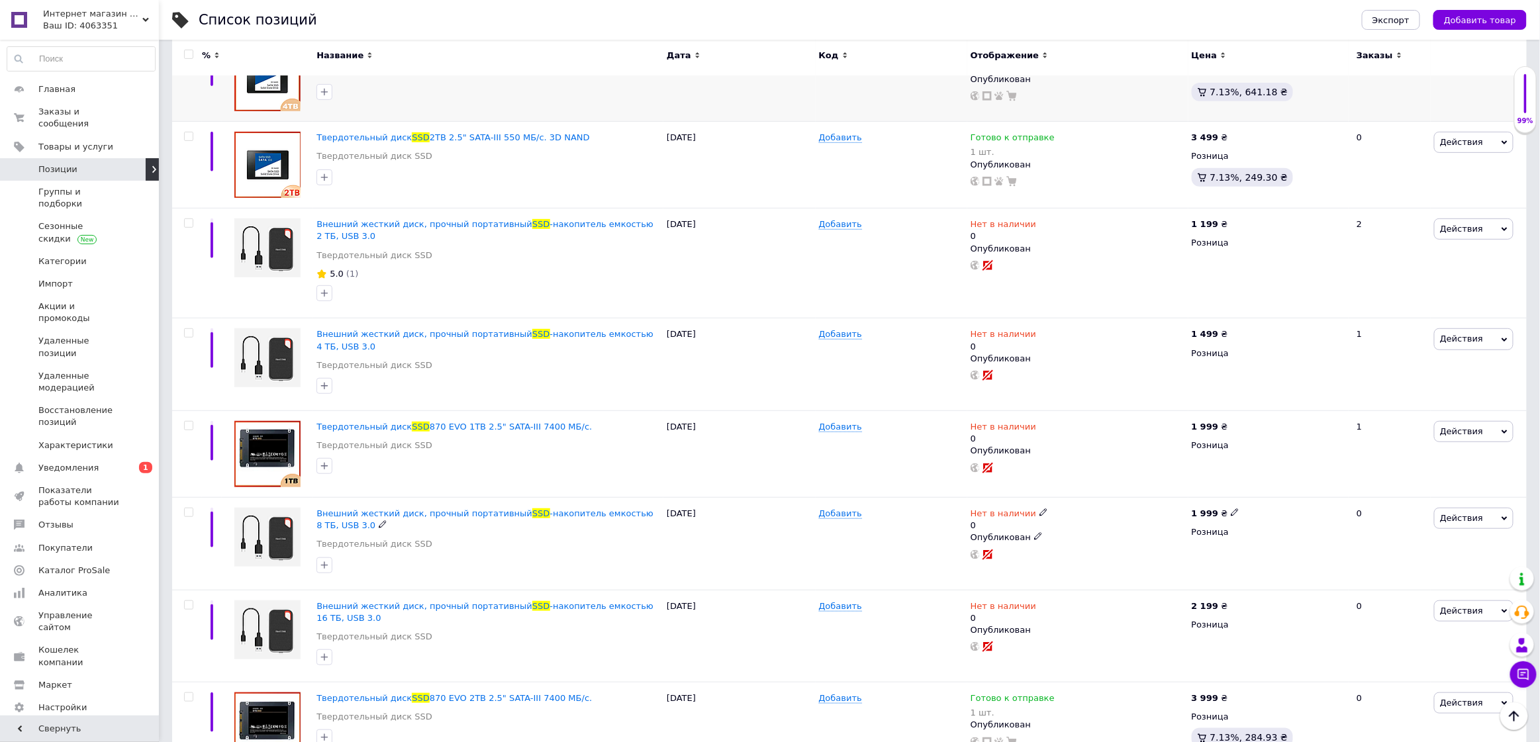
scroll to position [21, 0]
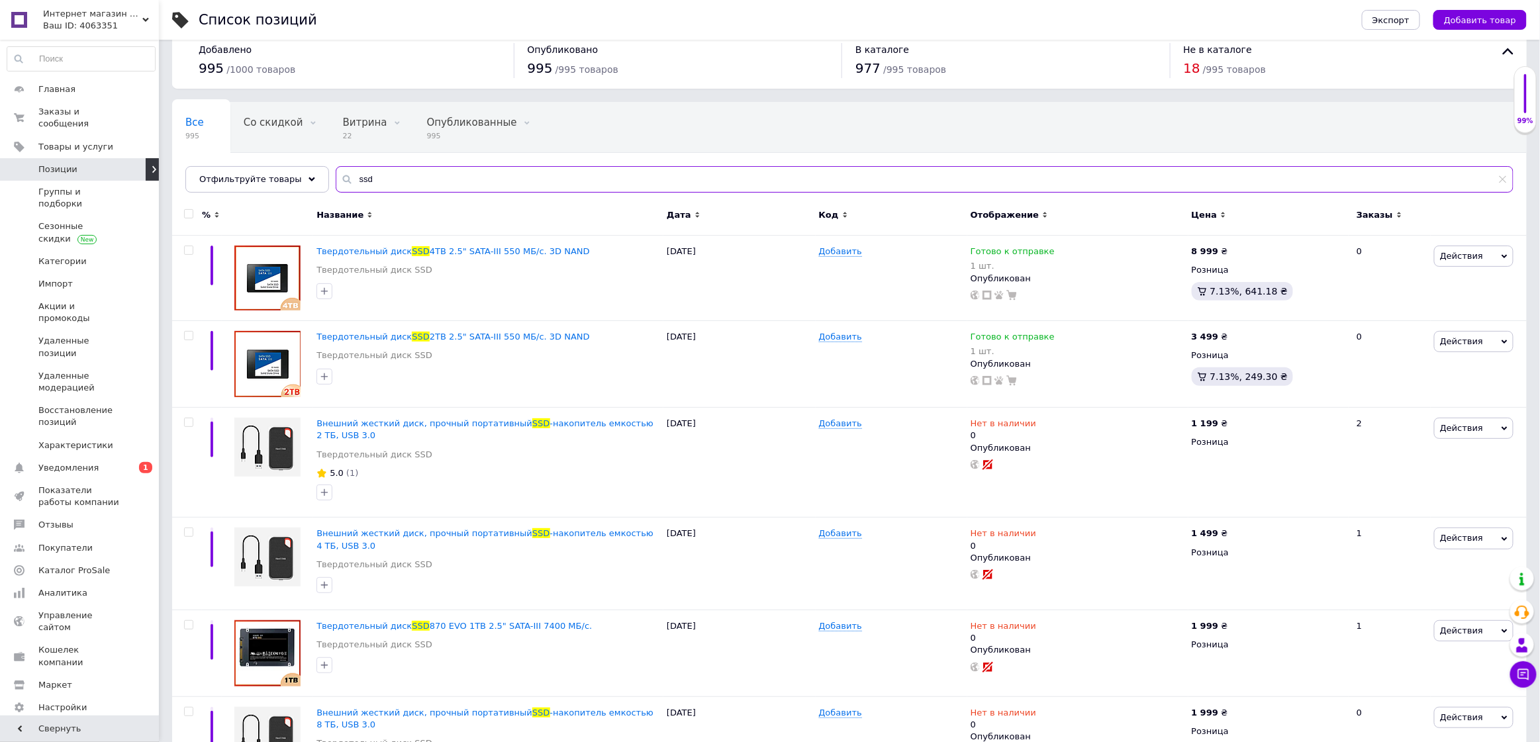
type input "ssd"
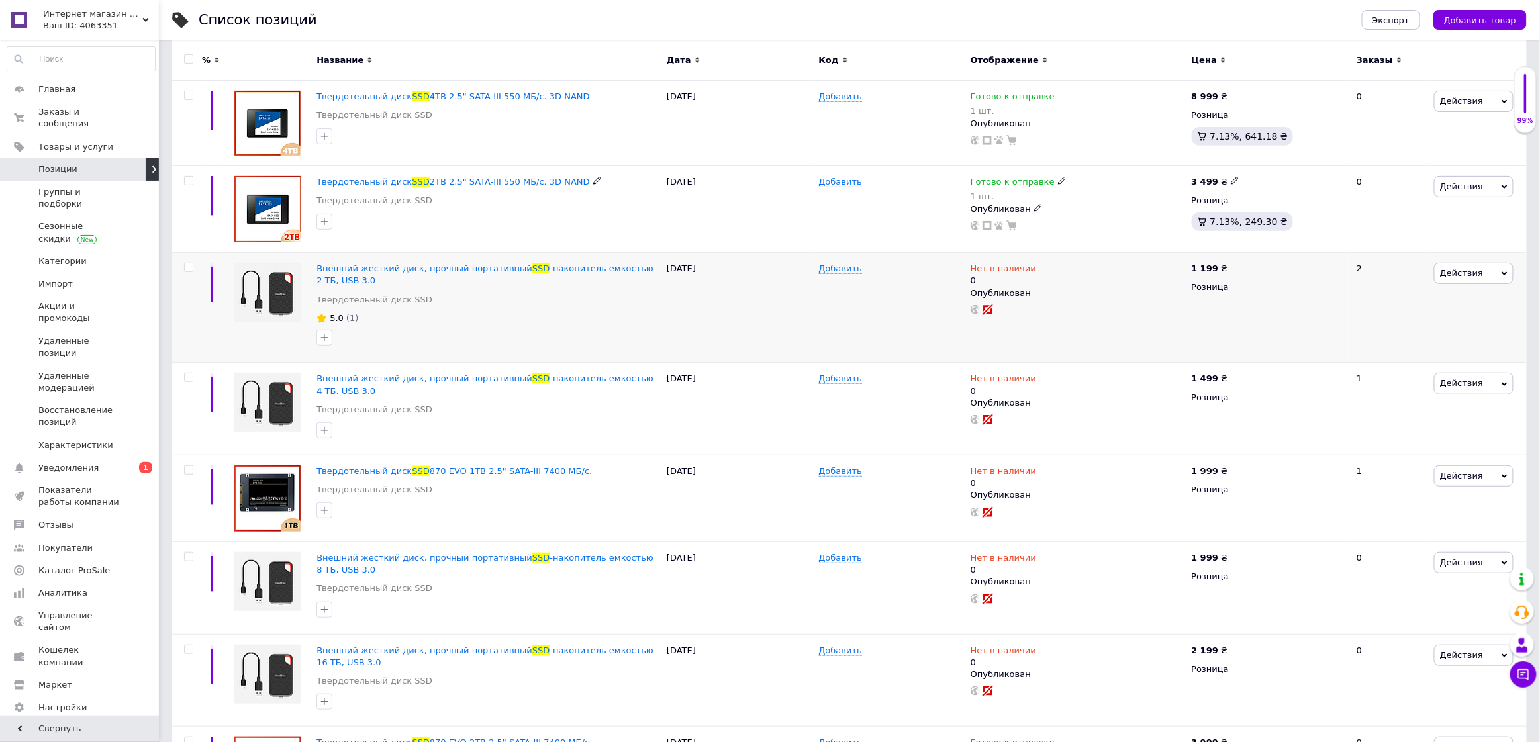
scroll to position [269, 0]
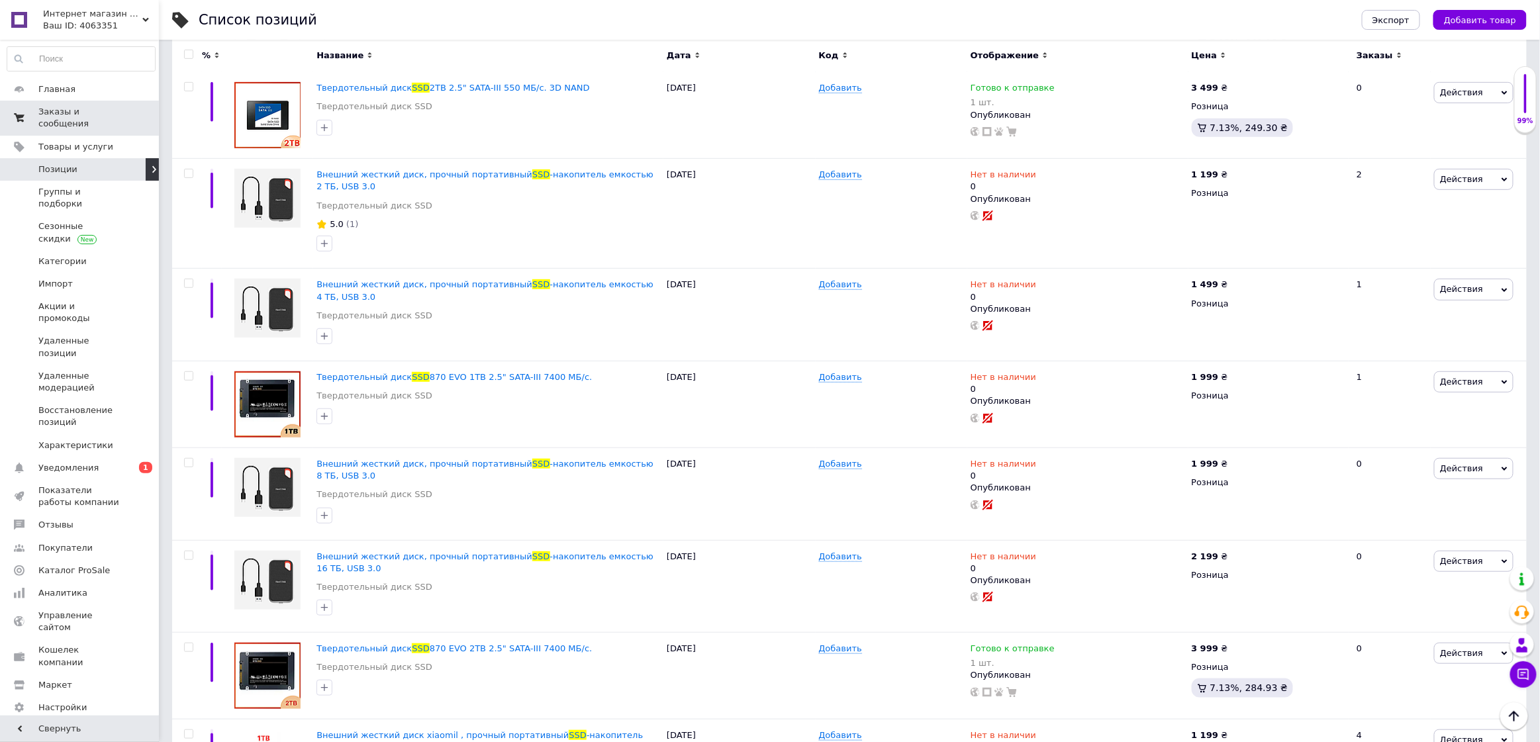
click at [115, 115] on span "Заказы и сообщения" at bounding box center [80, 118] width 84 height 24
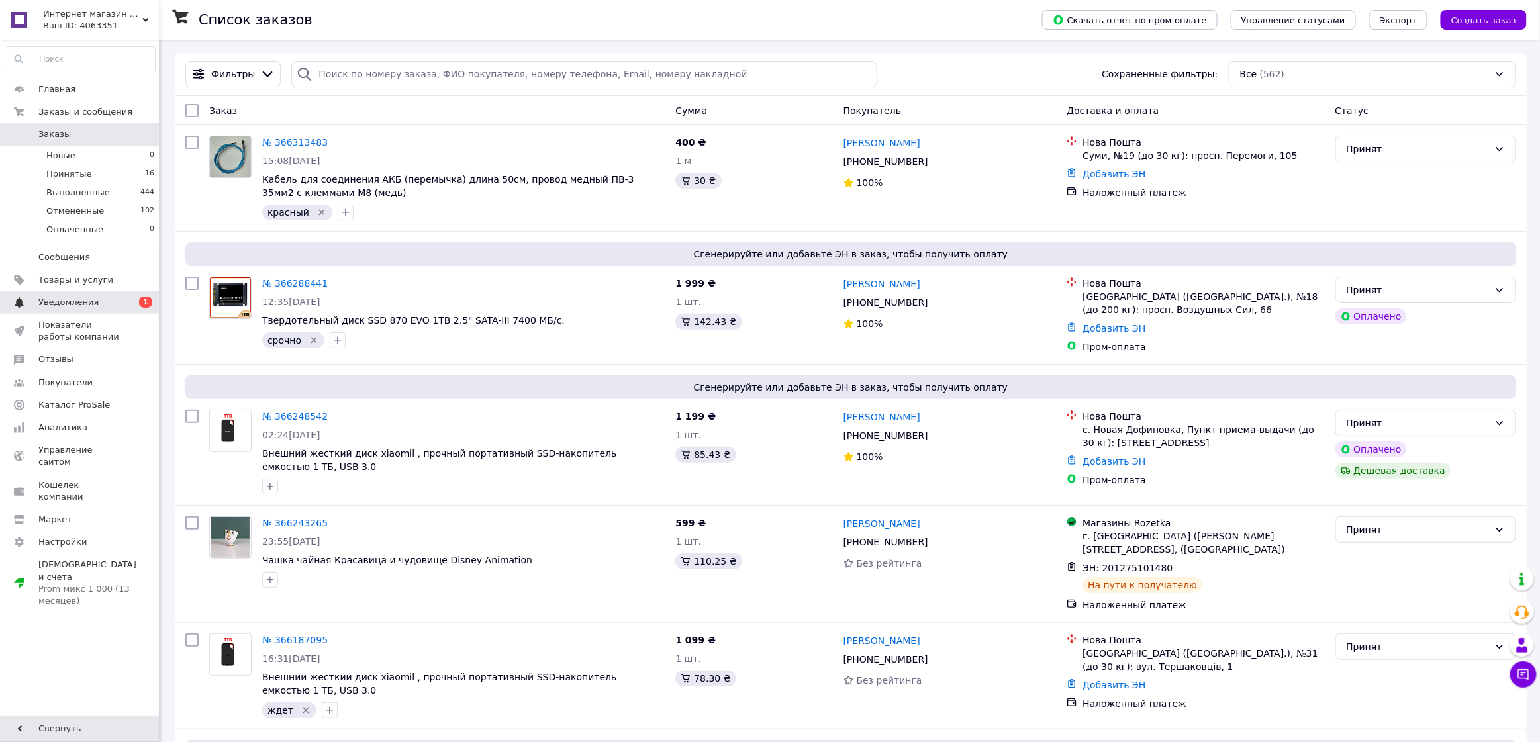
click at [115, 303] on span "Уведомления" at bounding box center [80, 303] width 84 height 12
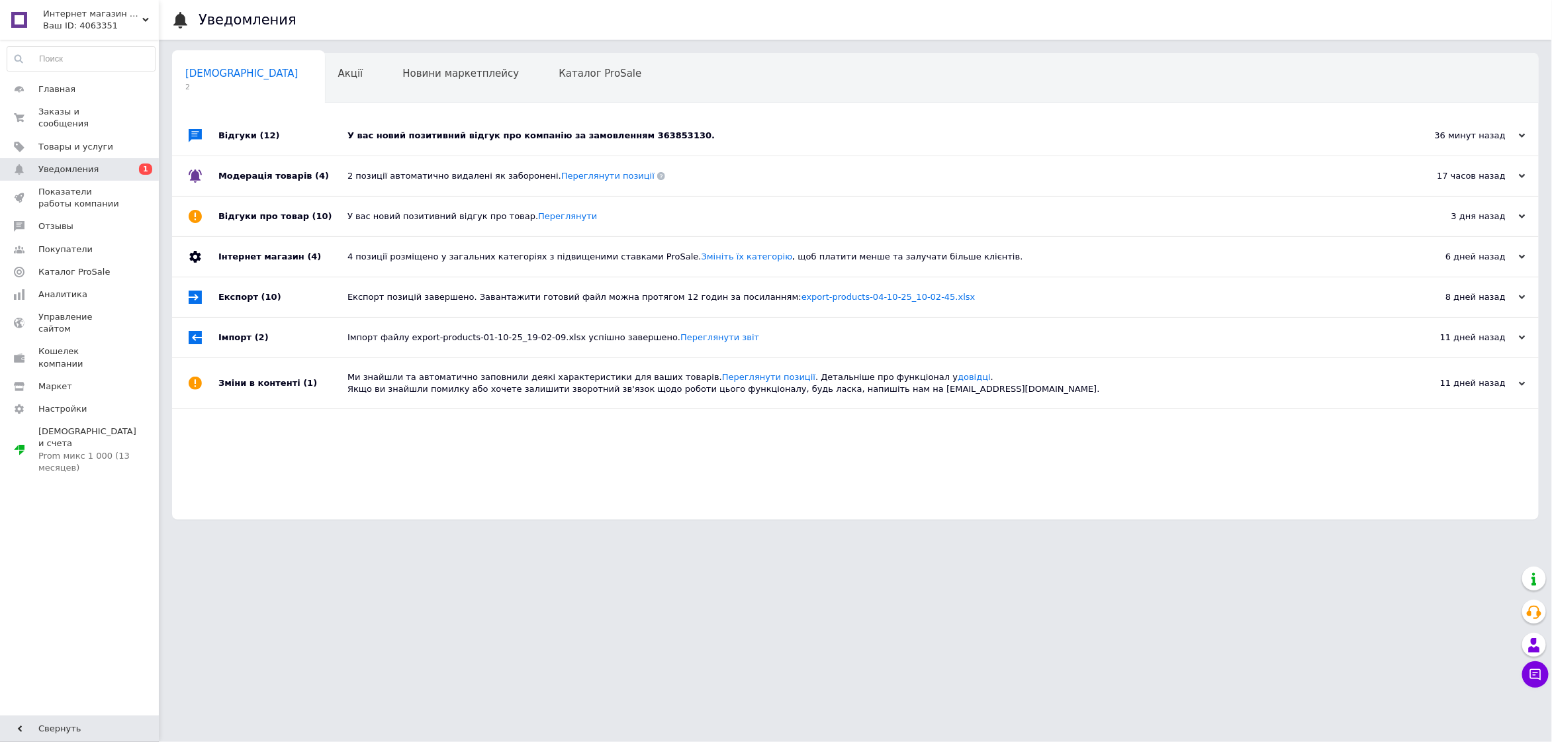
click at [415, 138] on div "У вас новий позитивний відгук про компанію за замовленням 363853130." at bounding box center [871, 136] width 1046 height 12
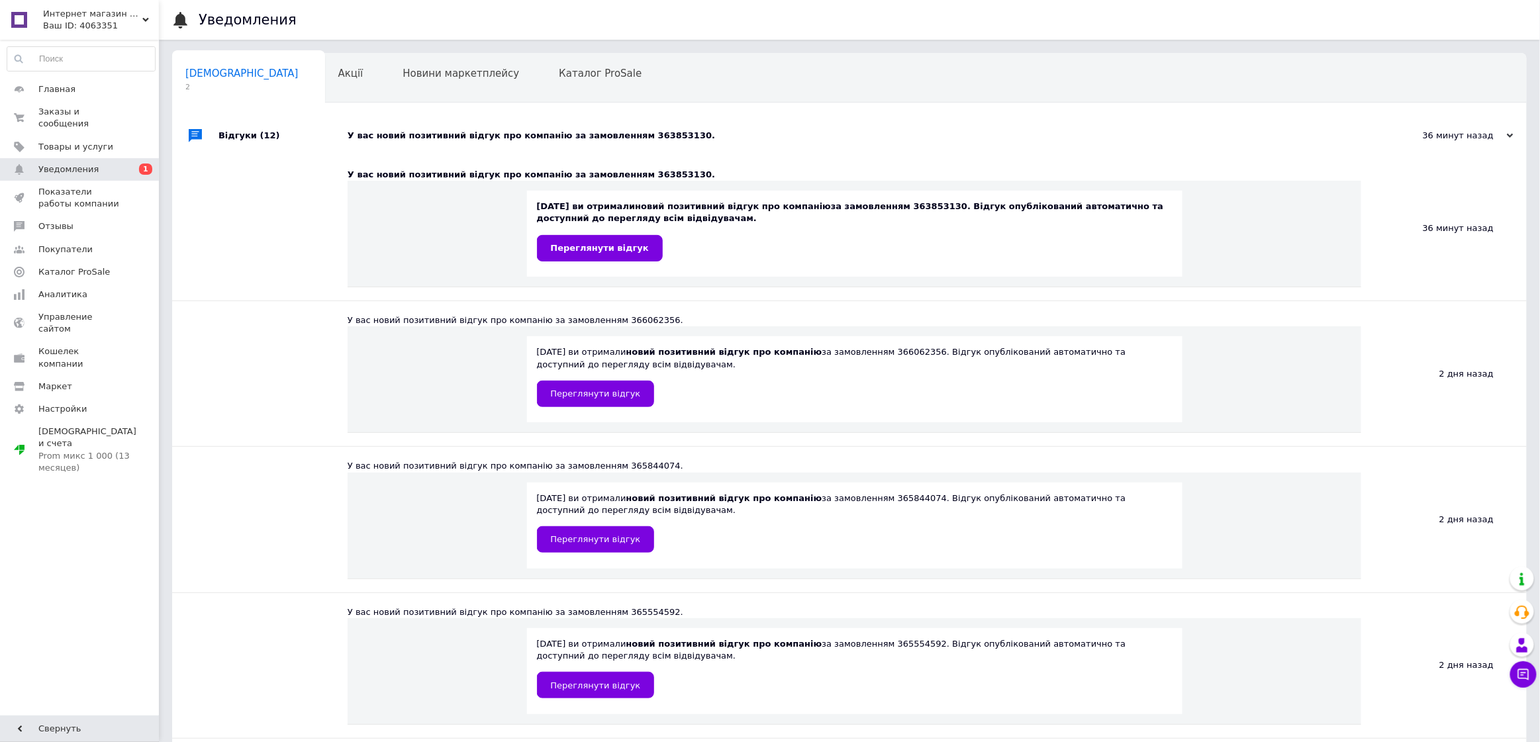
click at [620, 262] on div "12.10.2025 ви отримали новий позитивний відгук про компанію за замовленням 3638…" at bounding box center [854, 234] width 655 height 86
click at [612, 249] on span "Переглянути відгук" at bounding box center [600, 248] width 98 height 10
click at [76, 115] on span "Заказы и сообщения" at bounding box center [80, 118] width 84 height 24
